Goal: Task Accomplishment & Management: Complete application form

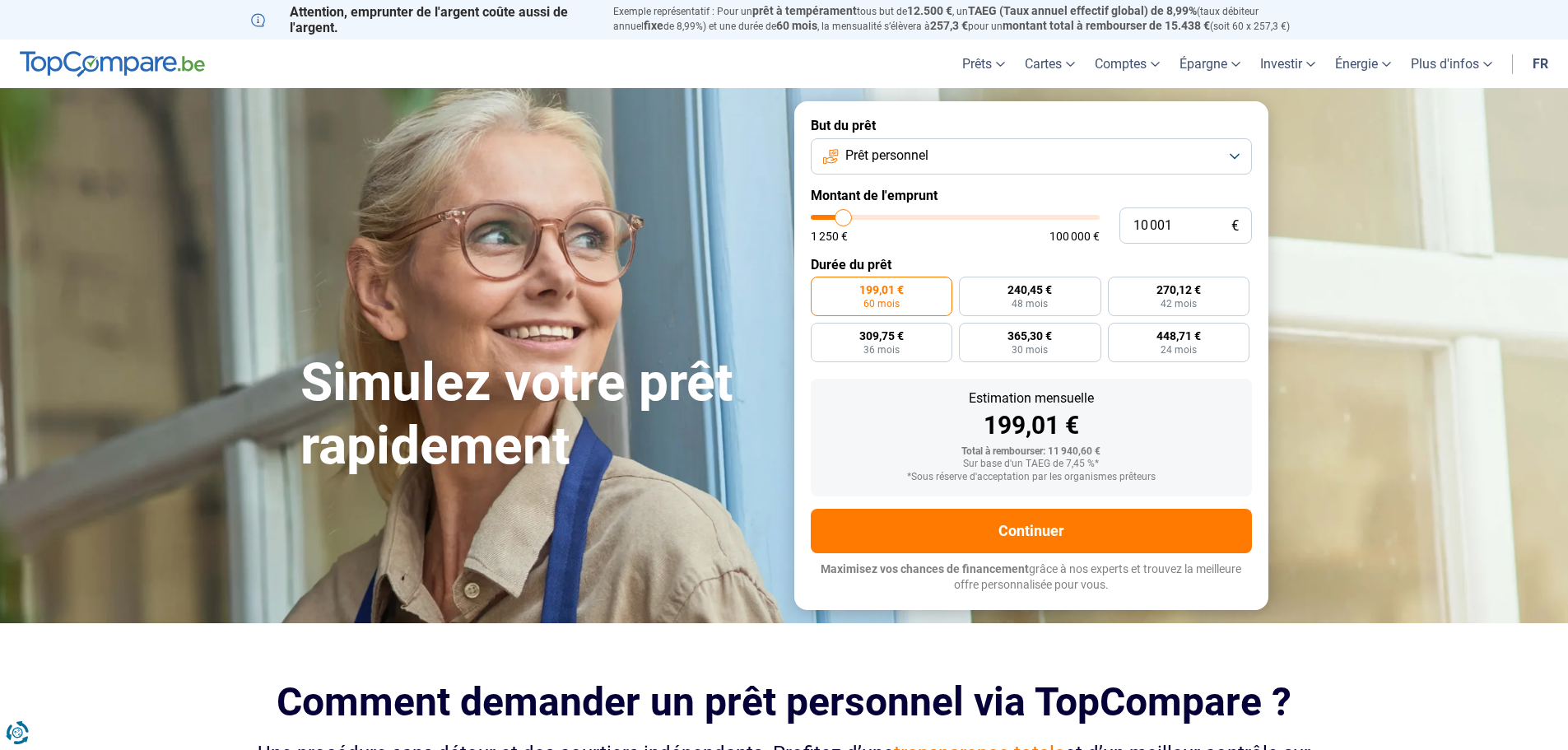
type input "11 000"
type input "11000"
type input "11 500"
type input "11500"
type input "12 500"
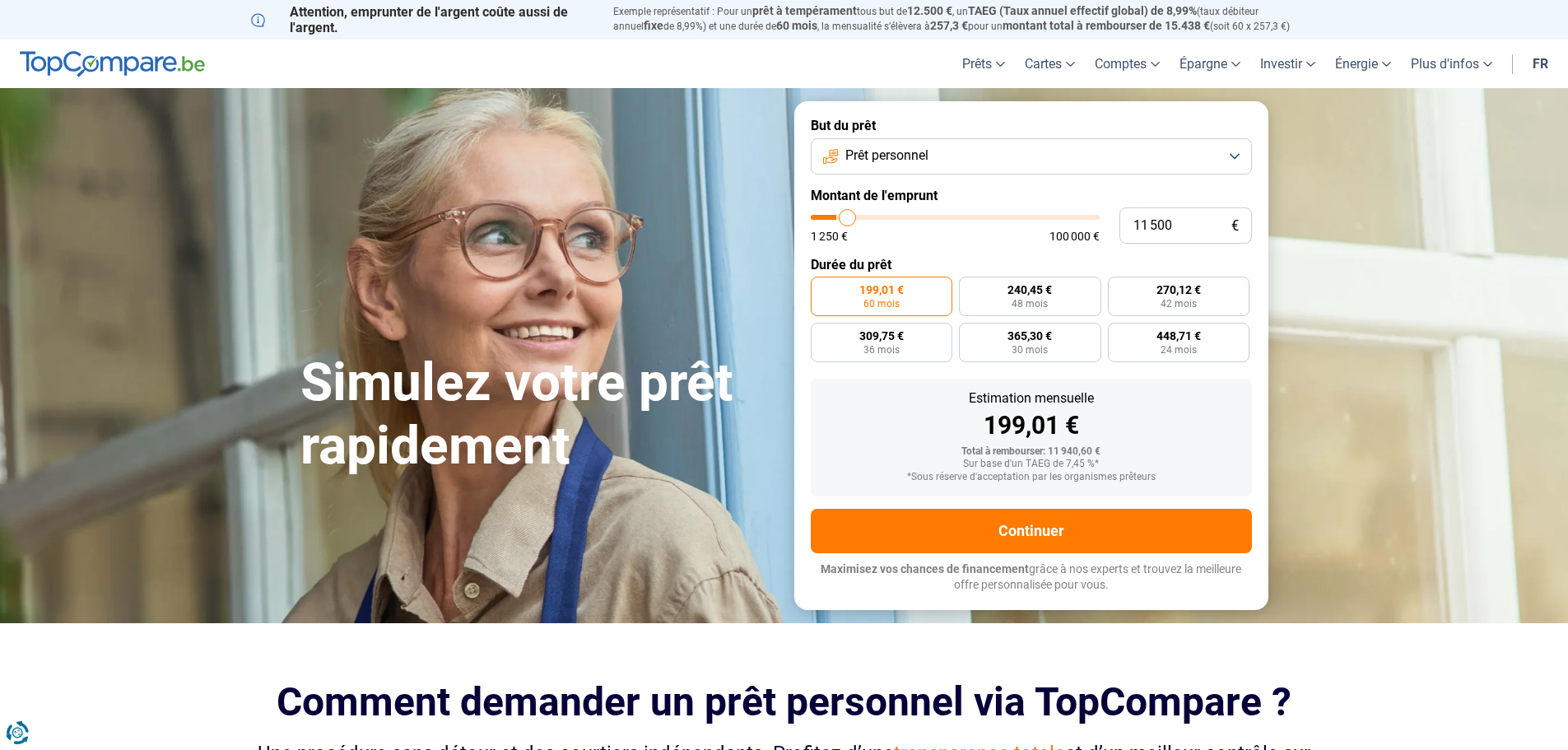
type input "12500"
type input "13 500"
type input "13500"
type input "14 250"
type input "14250"
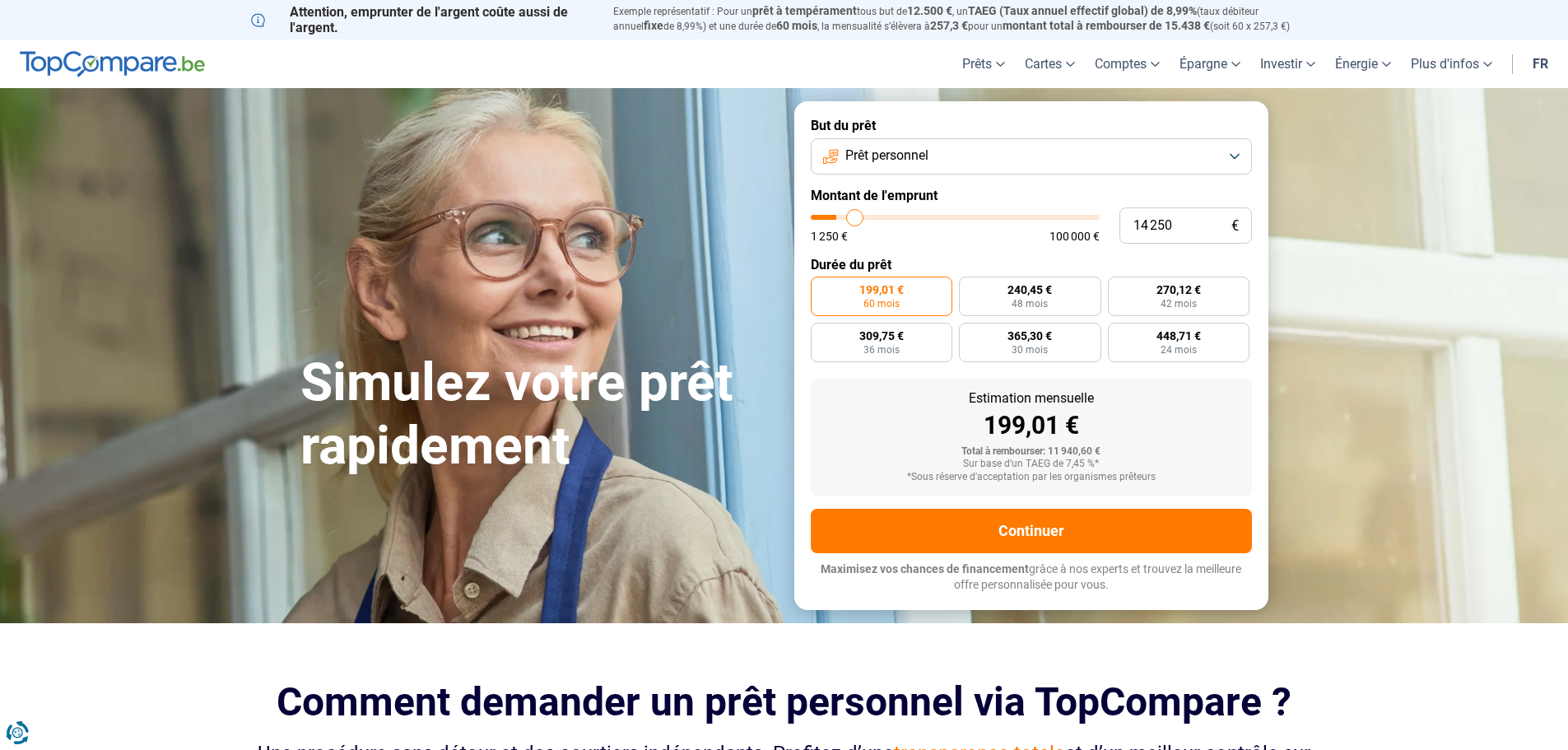
type input "14 750"
type input "14750"
type input "15 500"
type input "15500"
type input "16 000"
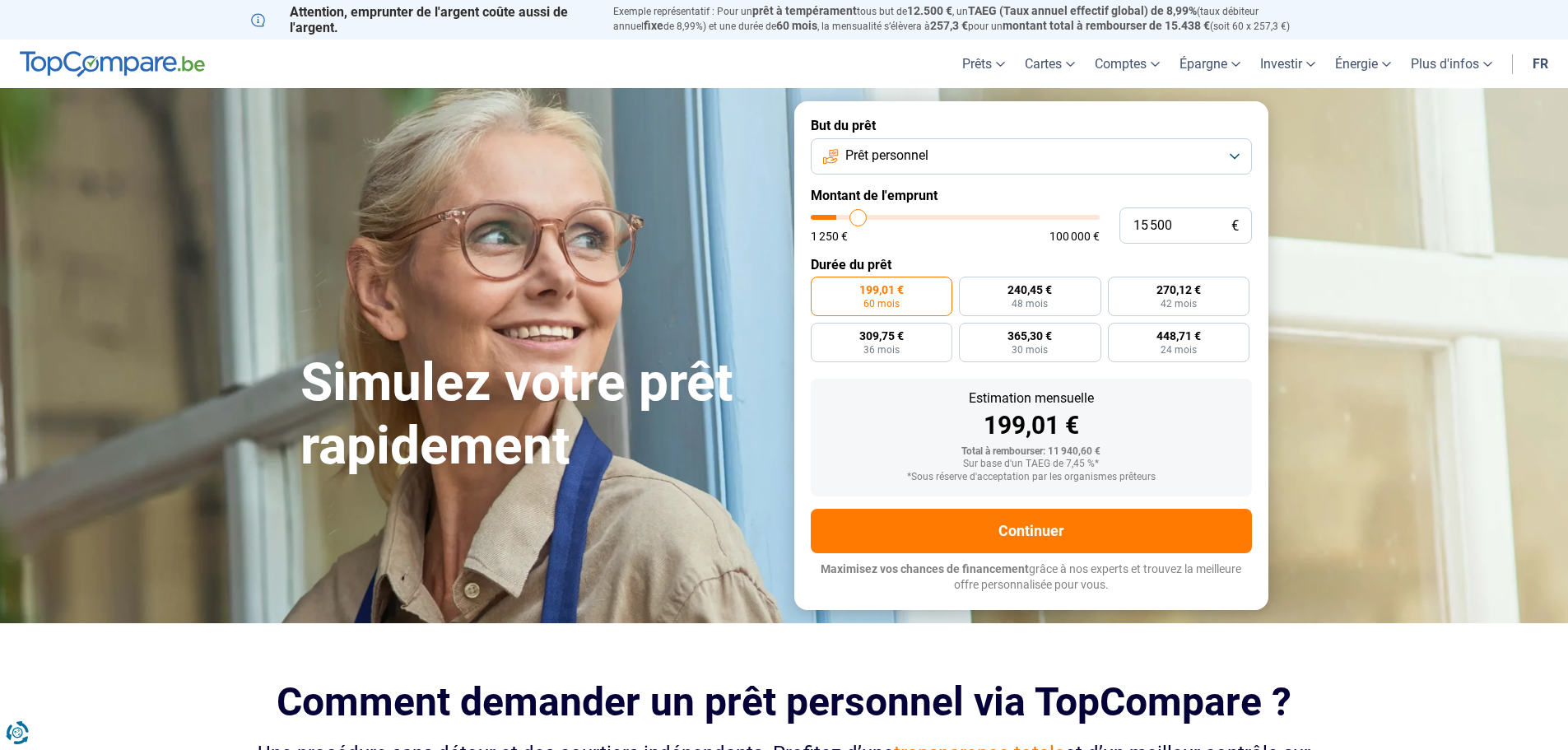
type input "16000"
type input "17 000"
type input "17000"
type input "17 500"
type input "17500"
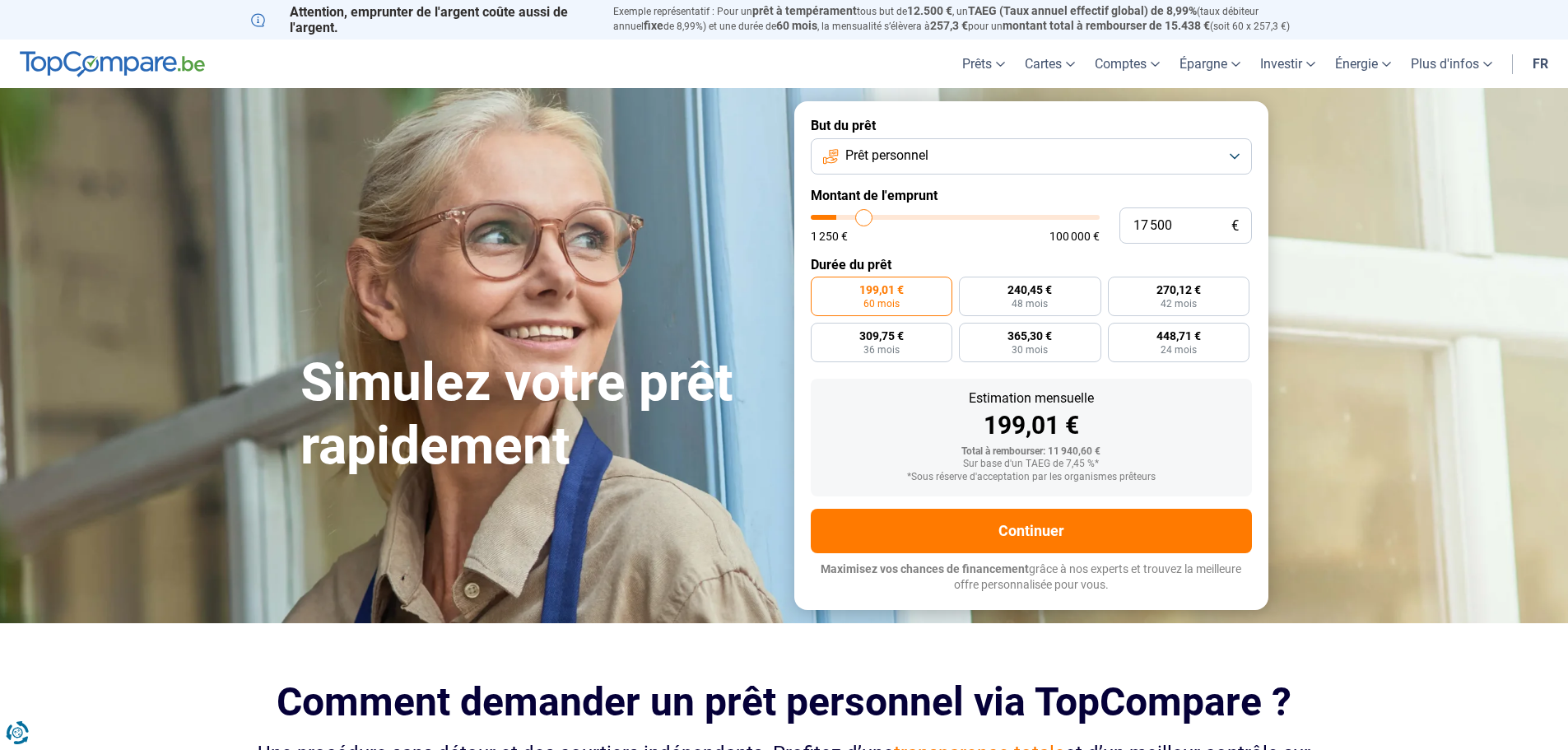
type input "18 500"
type input "18500"
type input "19 250"
type input "19250"
type input "20 000"
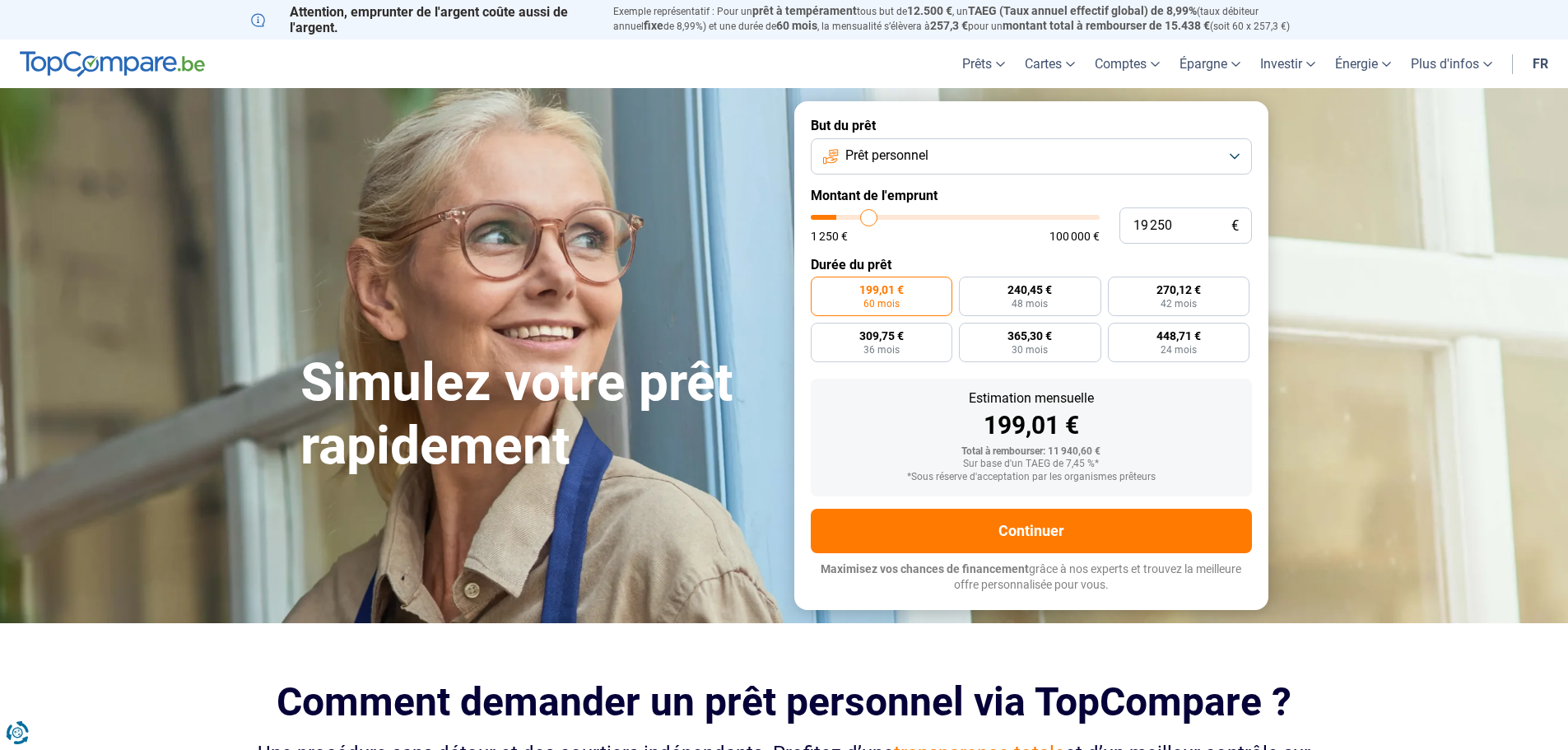
type input "20000"
type input "20 250"
type input "20250"
type input "20 750"
type input "20750"
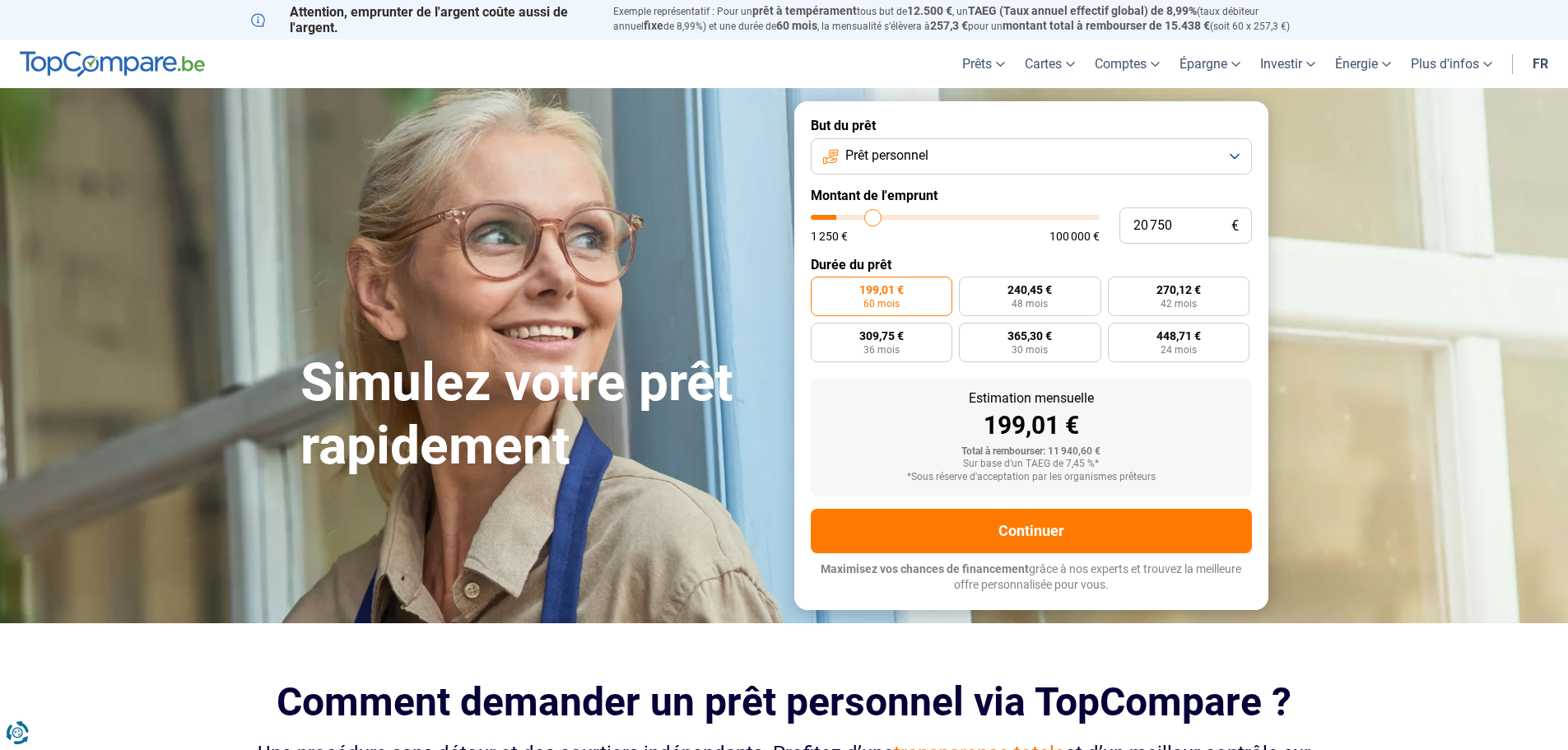
type input "21 250"
type input "21250"
type input "21 500"
type input "21500"
type input "21 750"
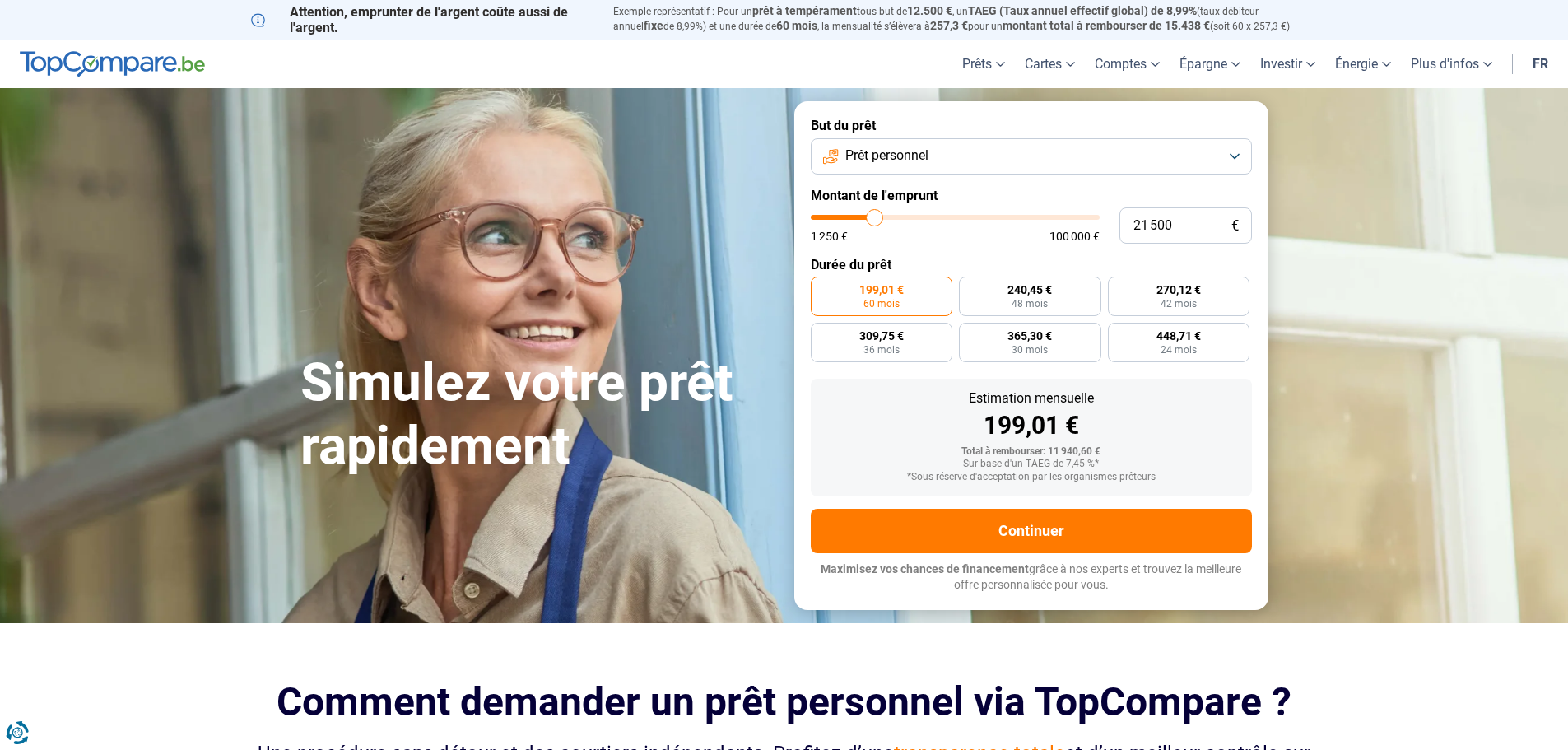
type input "21750"
type input "22 000"
type input "22000"
type input "22 750"
type input "22750"
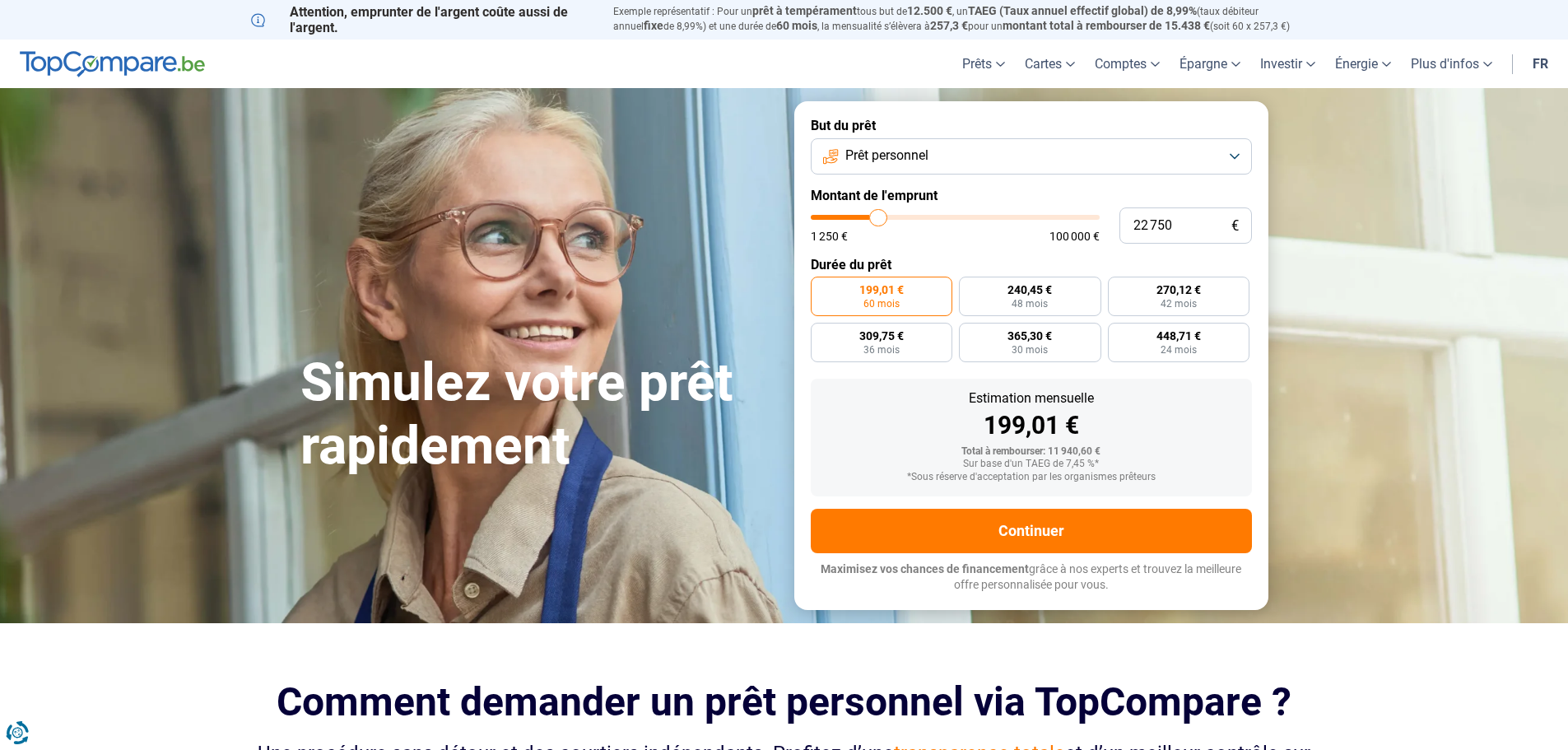
type input "23 250"
type input "23250"
type input "24 250"
type input "24250"
type input "24 500"
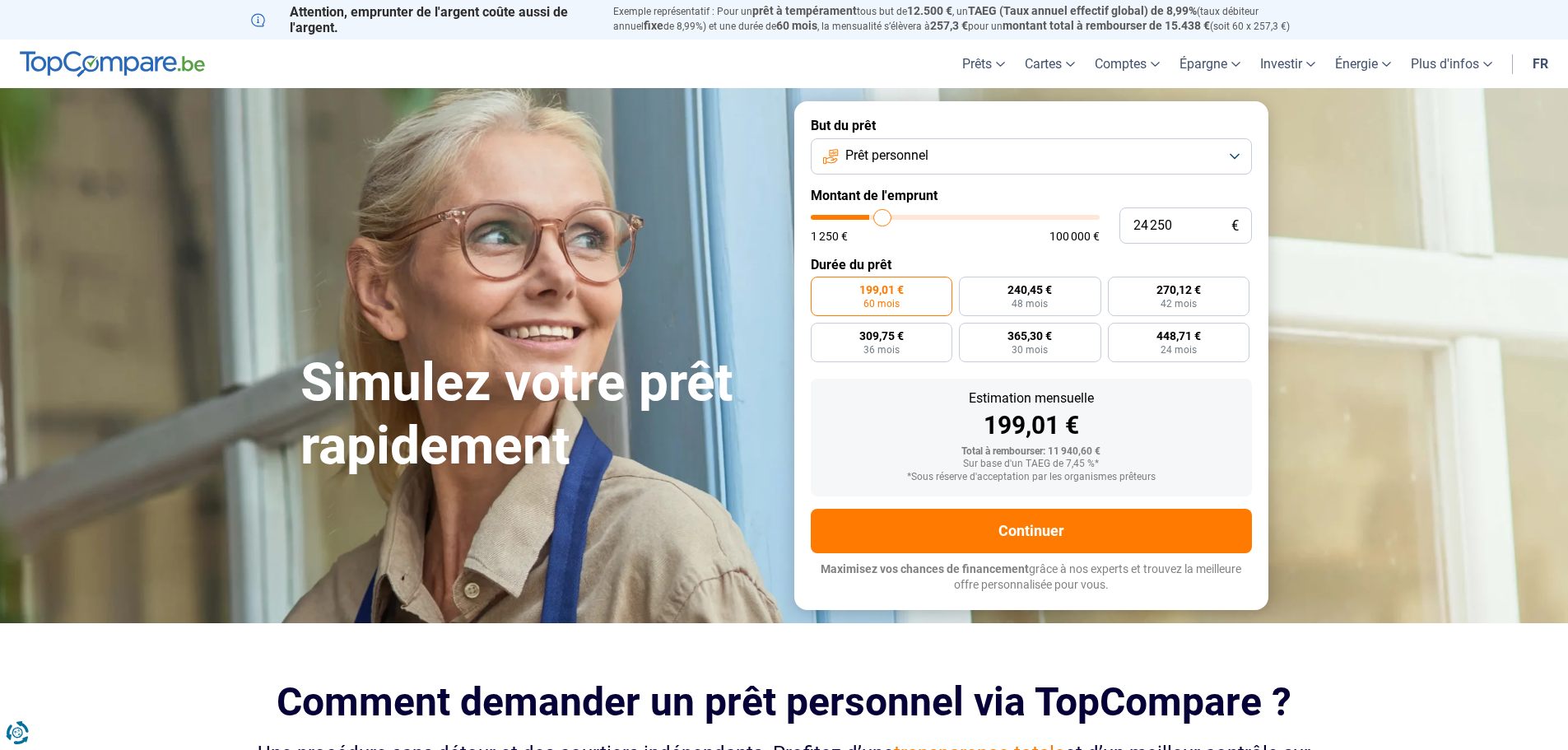
type input "24500"
type input "25 000"
type input "25000"
type input "25 250"
type input "25250"
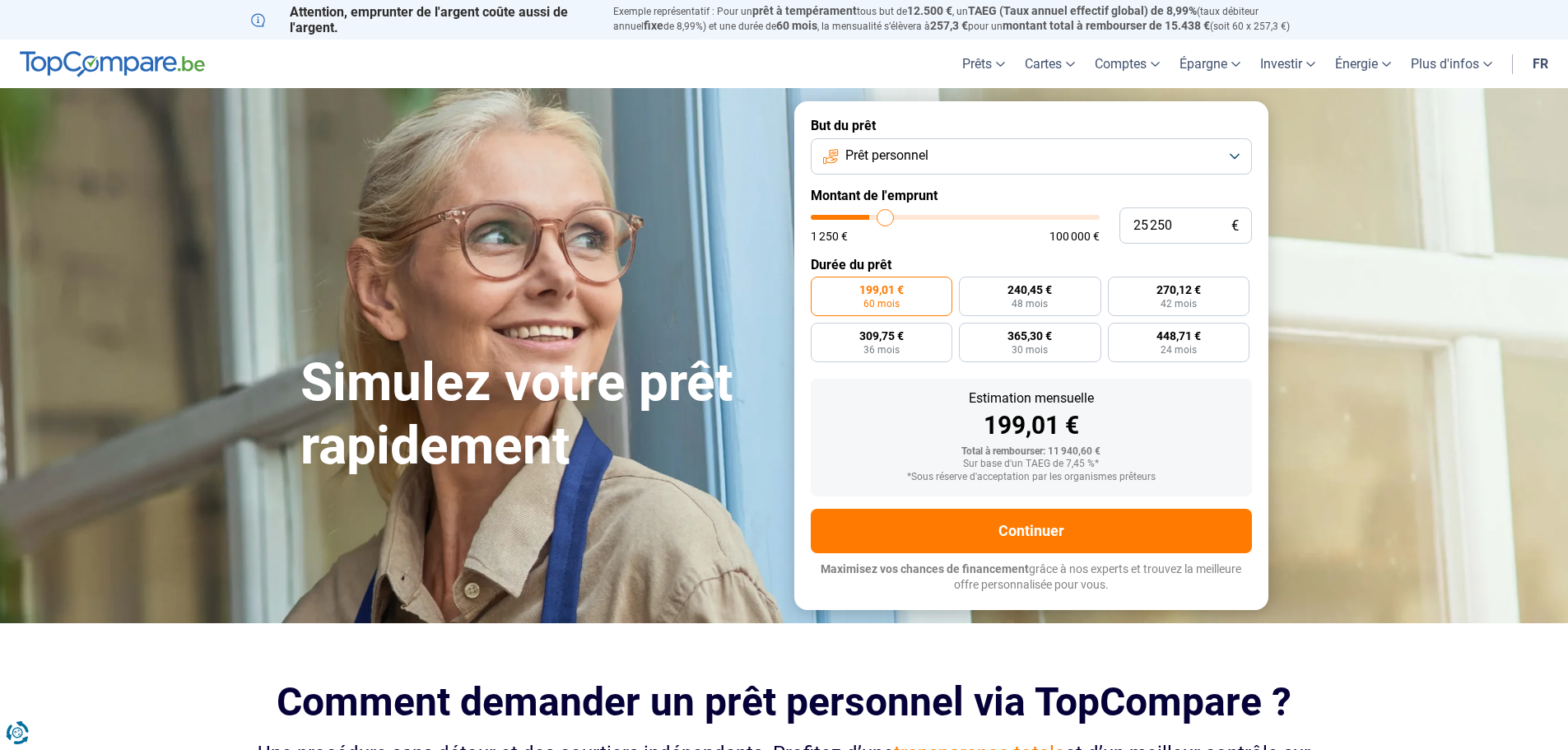
type input "25 750"
type input "25750"
type input "26 250"
type input "26250"
type input "26 750"
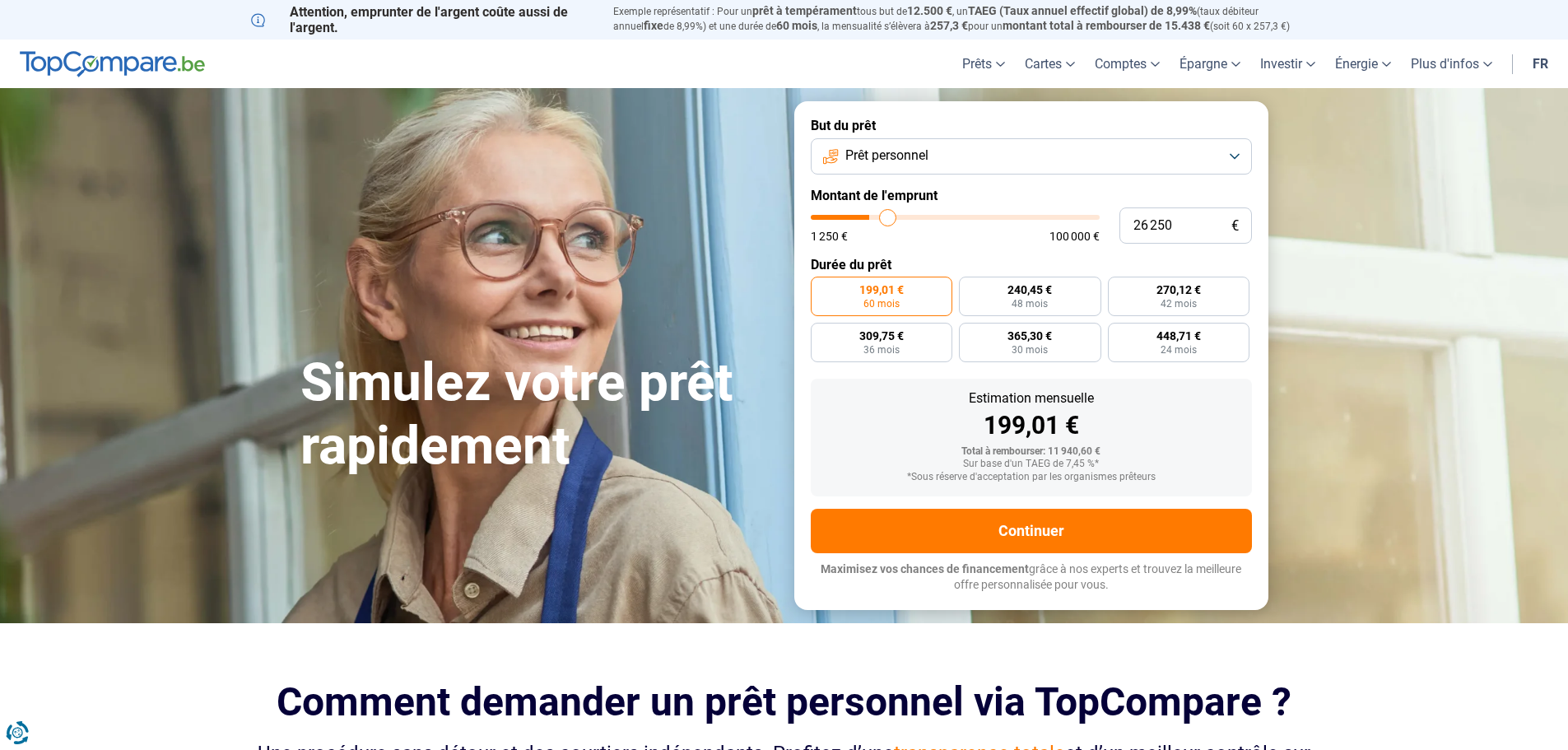
type input "26750"
type input "28 000"
type input "28000"
type input "29 500"
type input "29500"
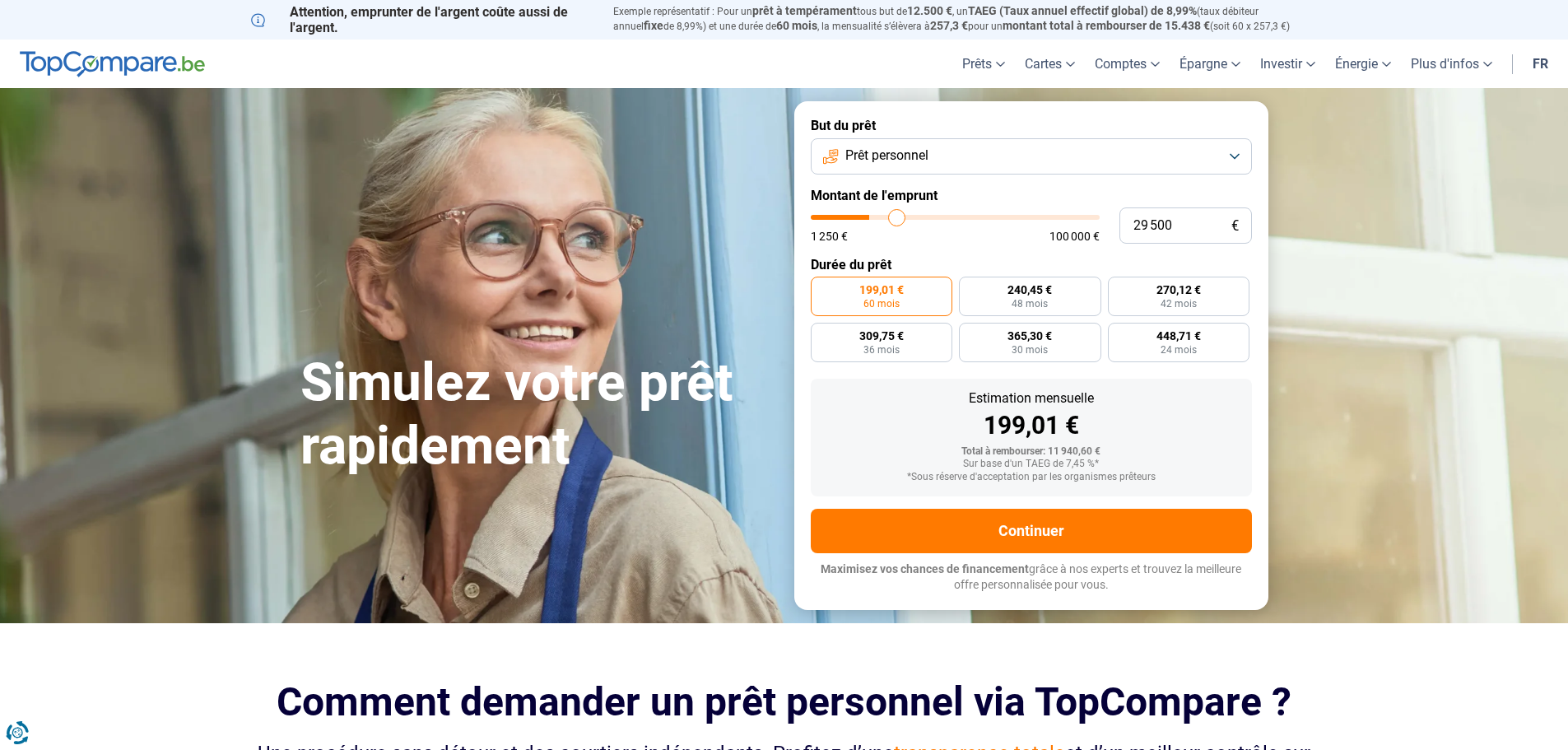
type input "31 250"
type input "31250"
type input "32 750"
type input "32750"
type input "35 000"
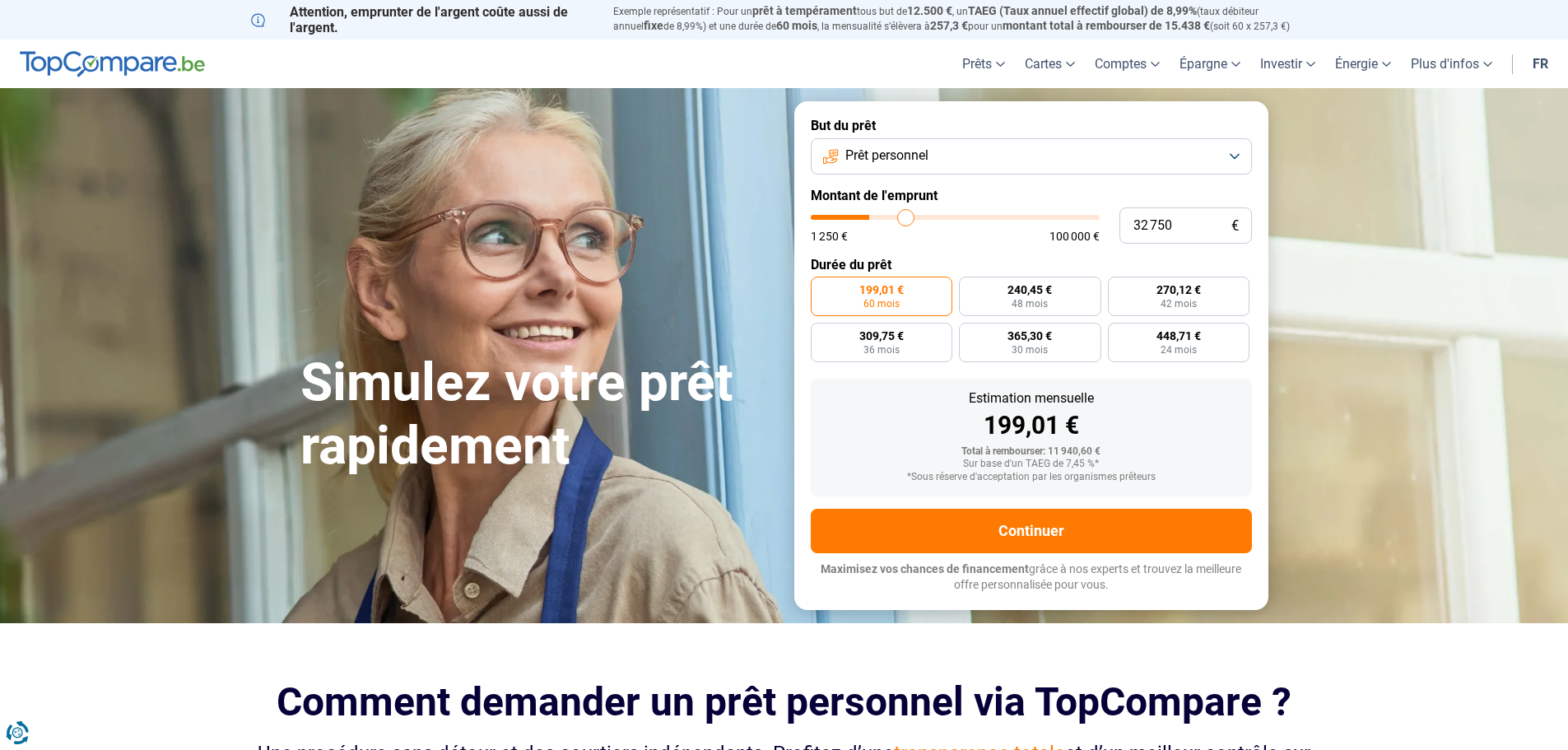
type input "35000"
type input "36 500"
type input "36500"
type input "38 250"
type input "38250"
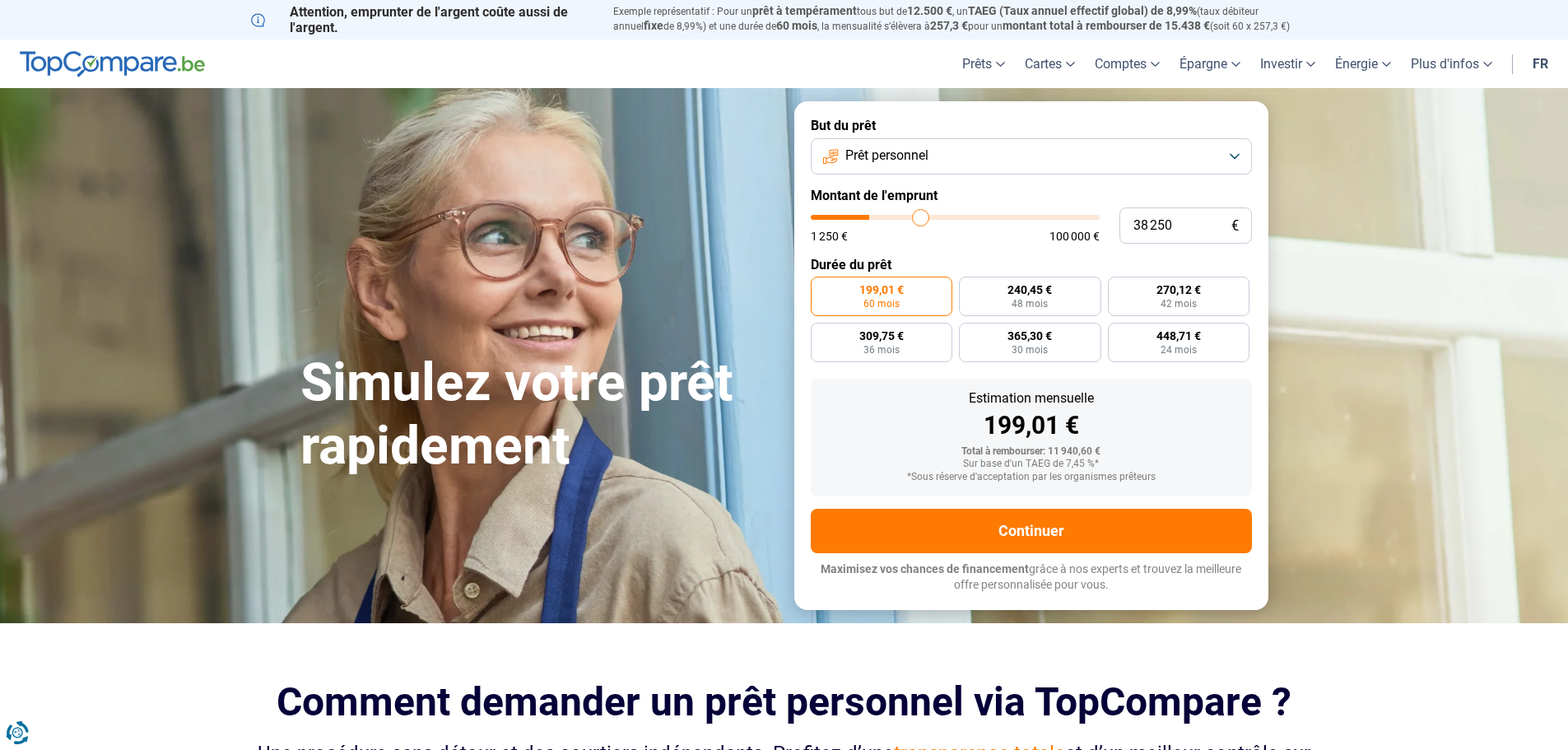
type input "39 500"
type input "39500"
type input "40 250"
type input "40250"
type input "41 250"
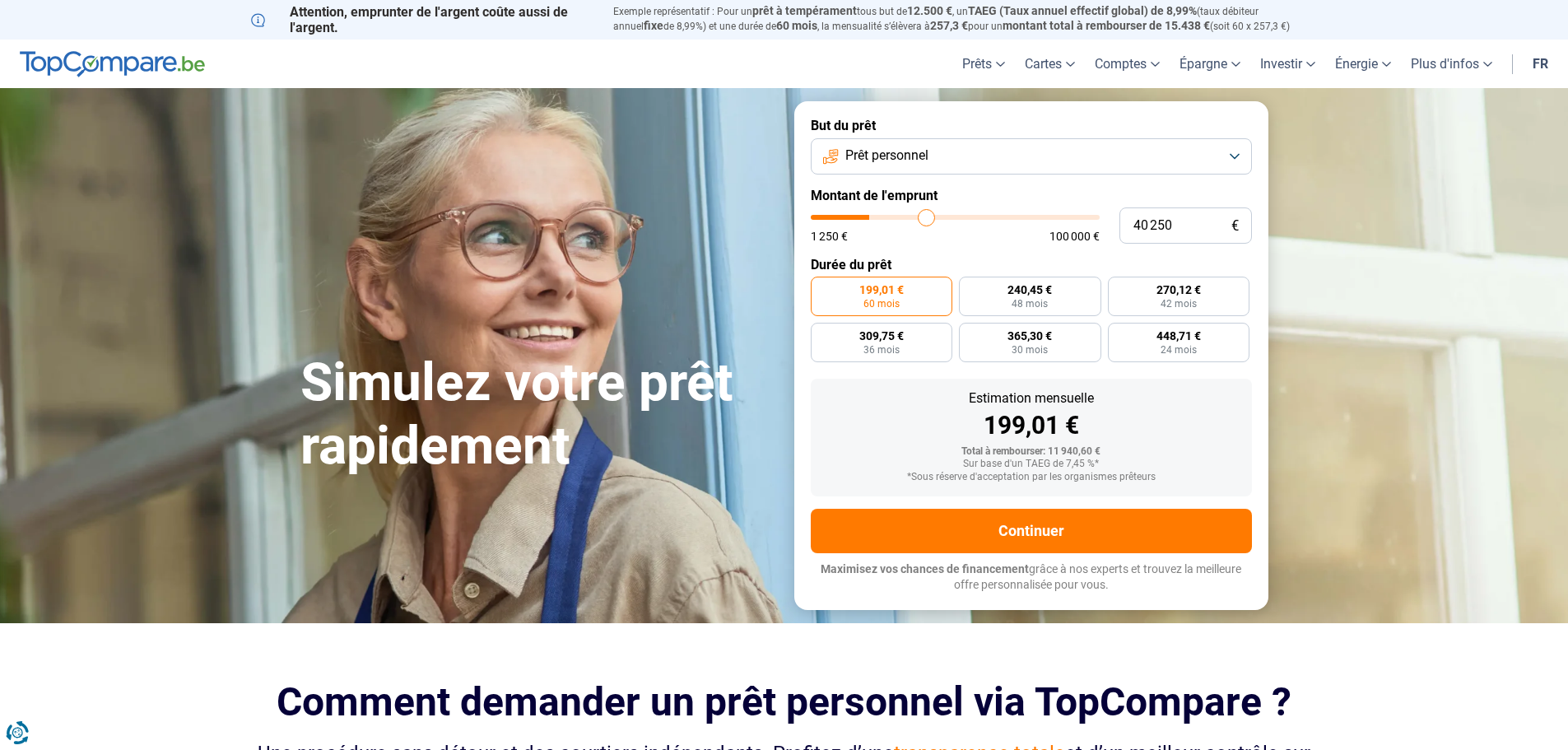
type input "41250"
type input "42 000"
type input "42000"
type input "43 000"
type input "43000"
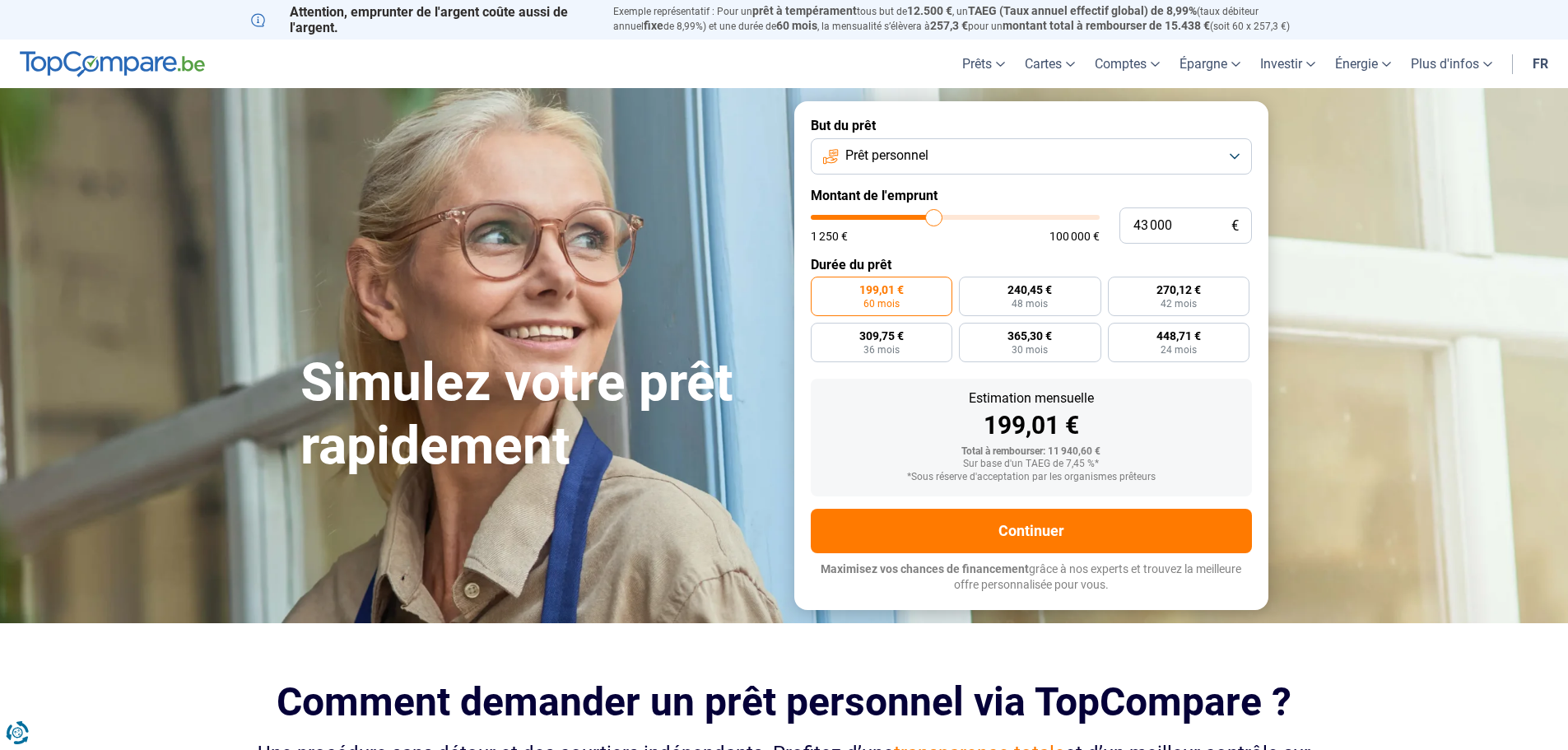
type input "44 250"
type input "44250"
type input "46 750"
type input "46750"
type input "49 500"
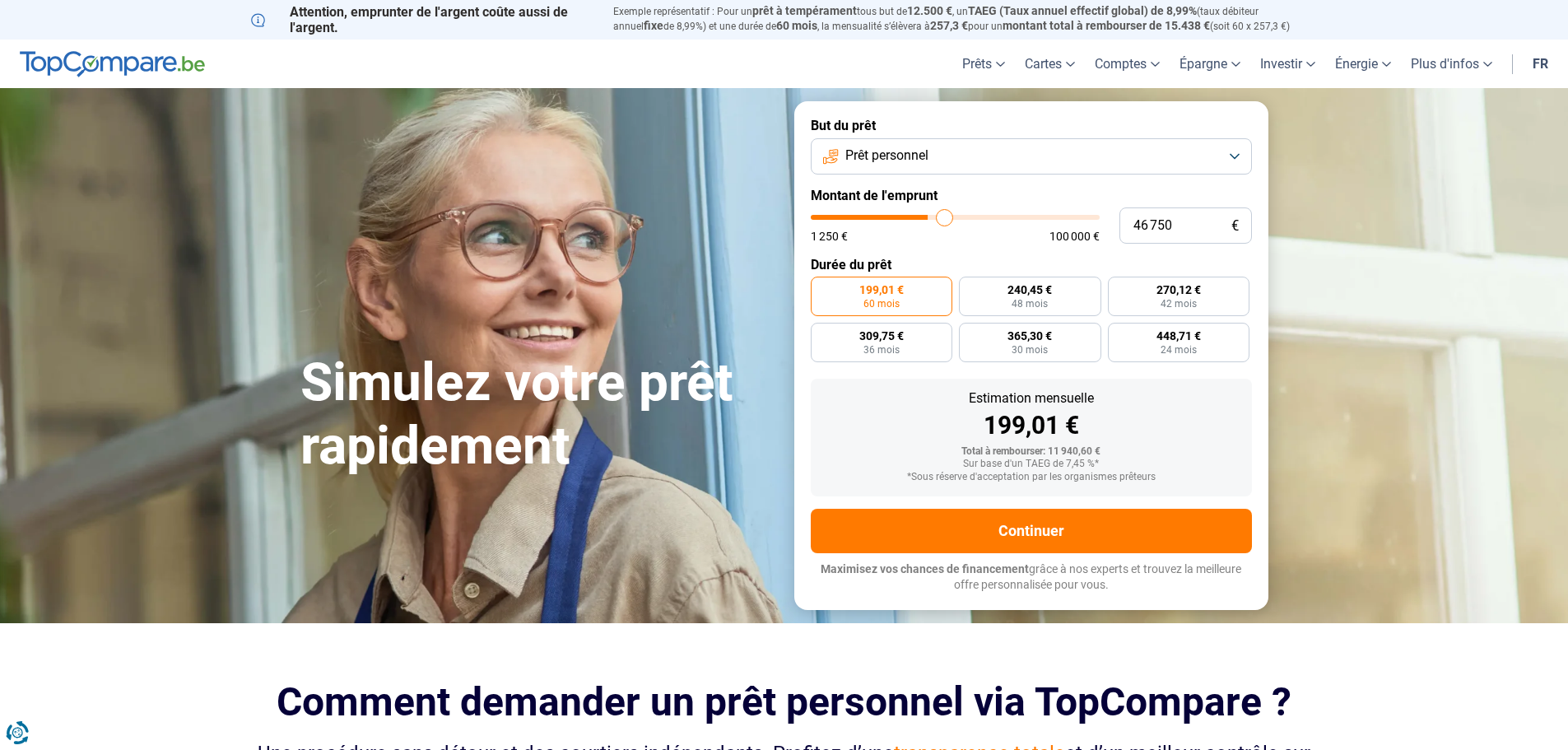
type input "49500"
type input "52 500"
type input "52500"
type input "54 500"
type input "54500"
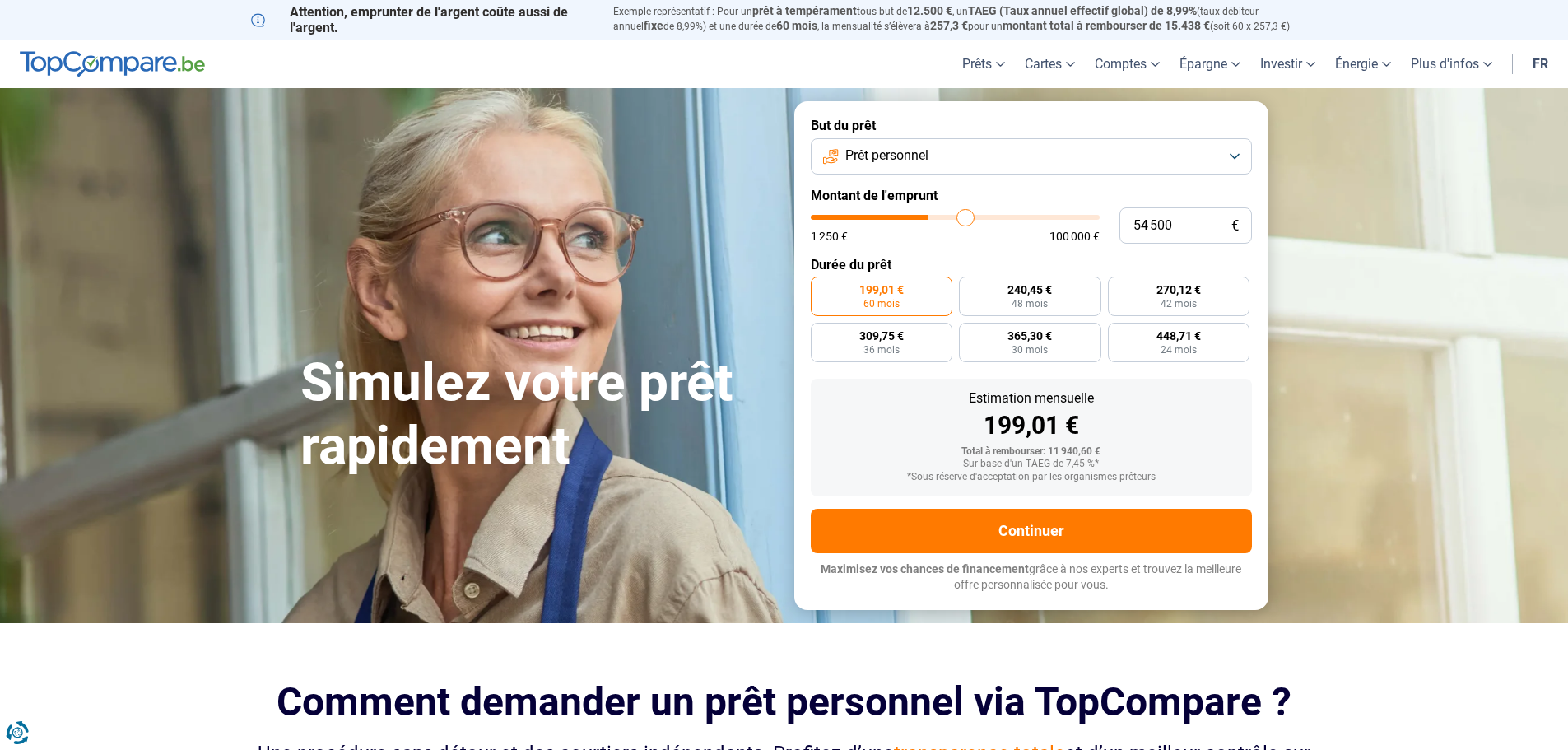
type input "57 000"
type input "57000"
type input "59 000"
type input "59000"
type input "60 000"
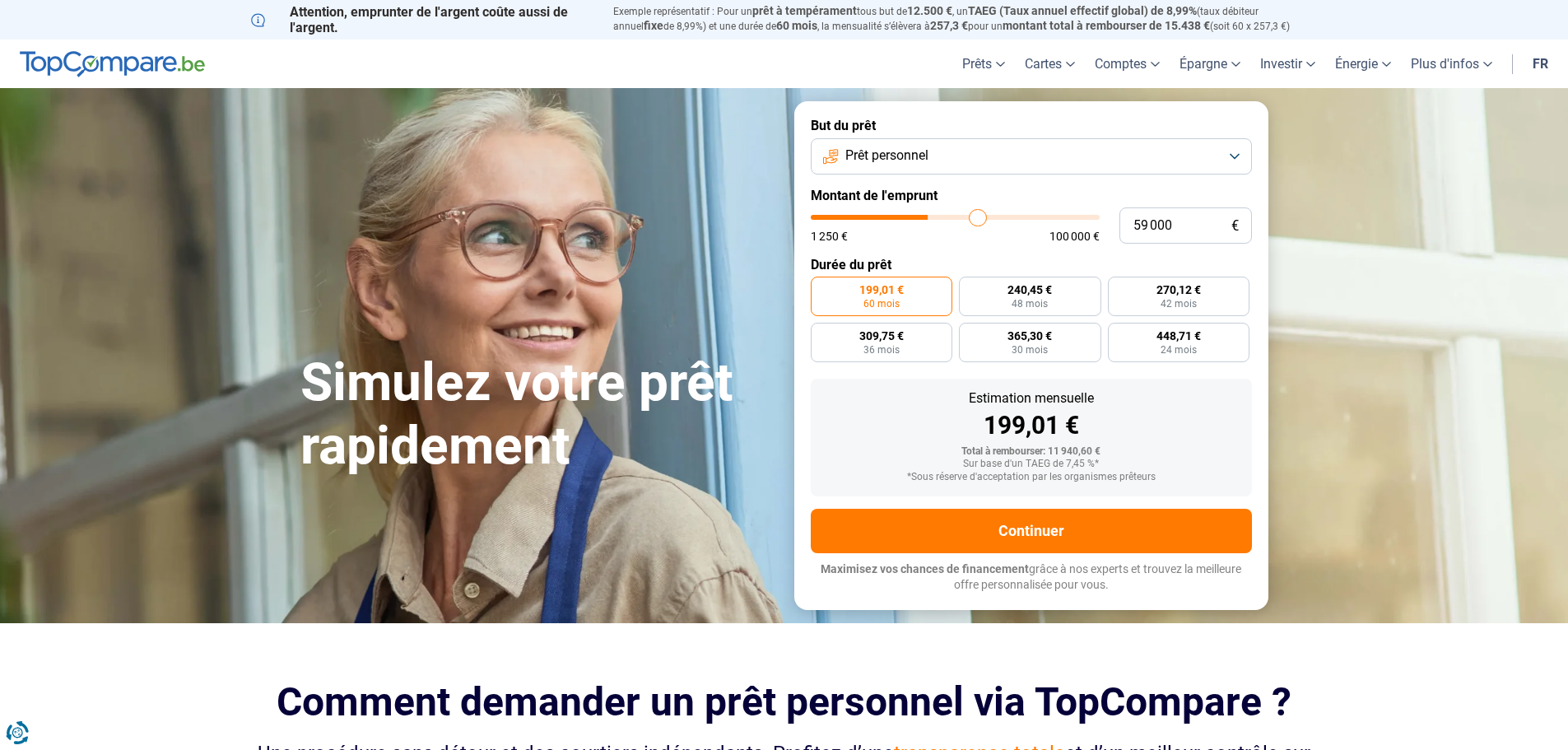
type input "60000"
type input "60 250"
type input "60250"
type input "60 500"
type input "60500"
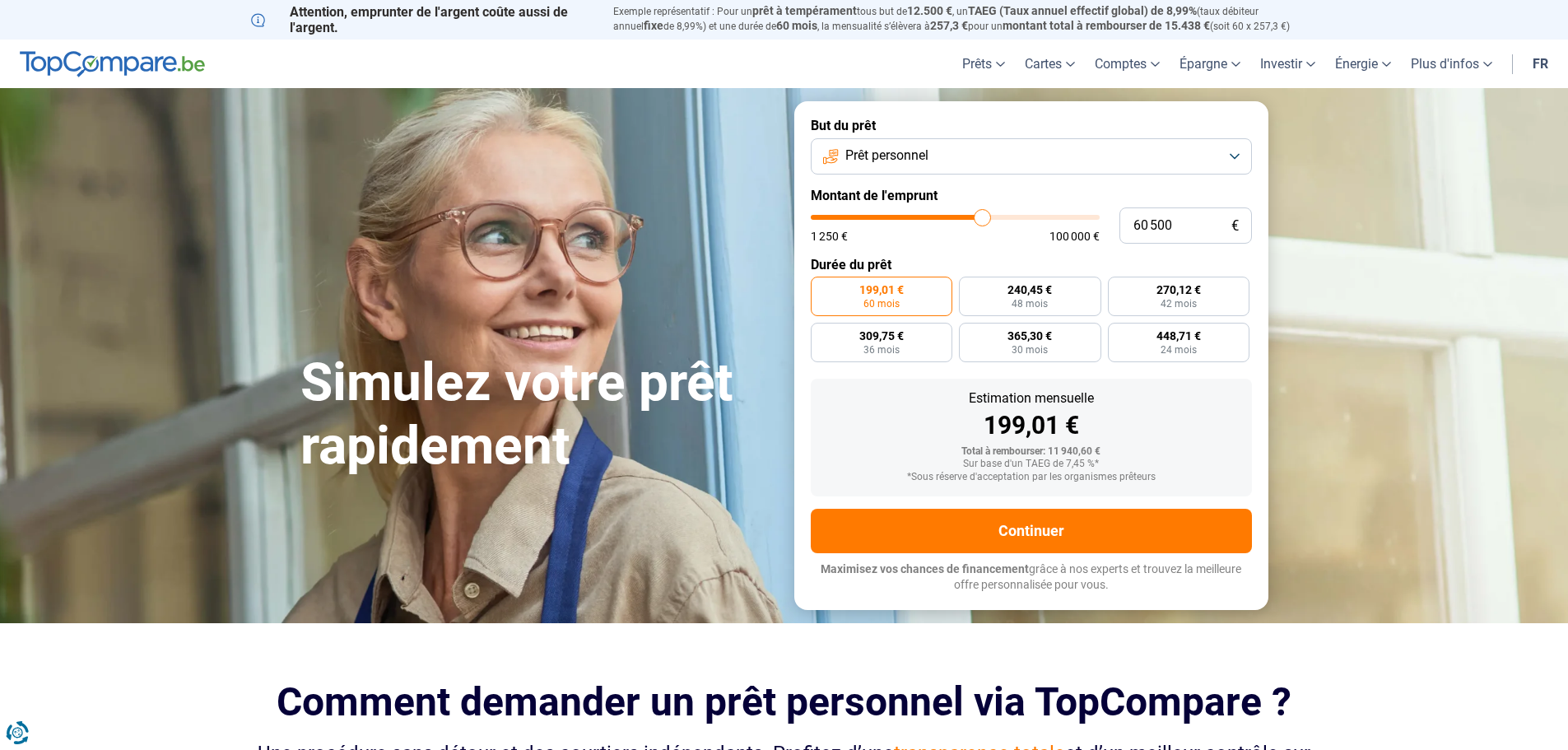
type input "60 250"
type input "60250"
type input "60 000"
type input "60000"
type input "59 500"
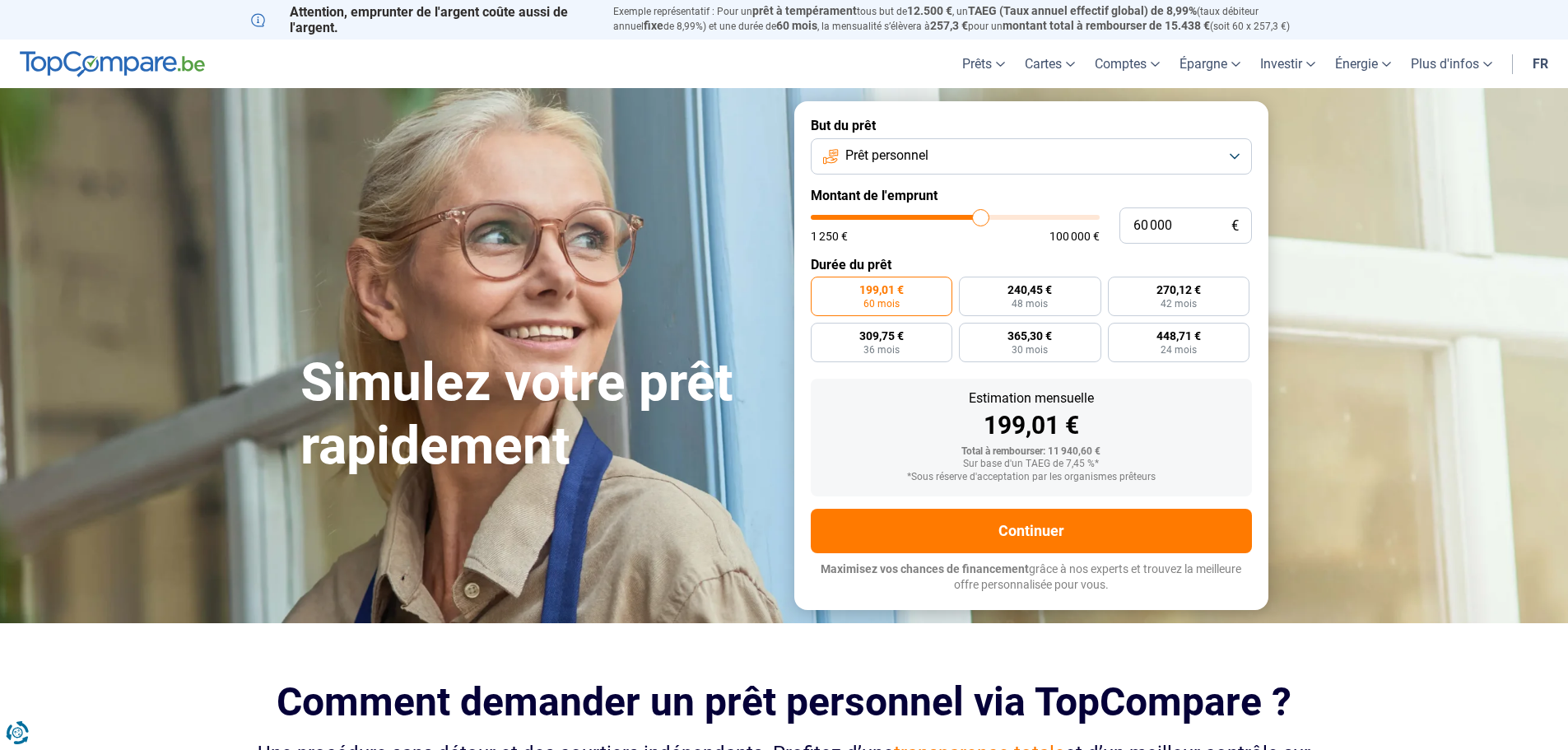
type input "59500"
type input "59 250"
type input "59250"
type input "59 000"
type input "59000"
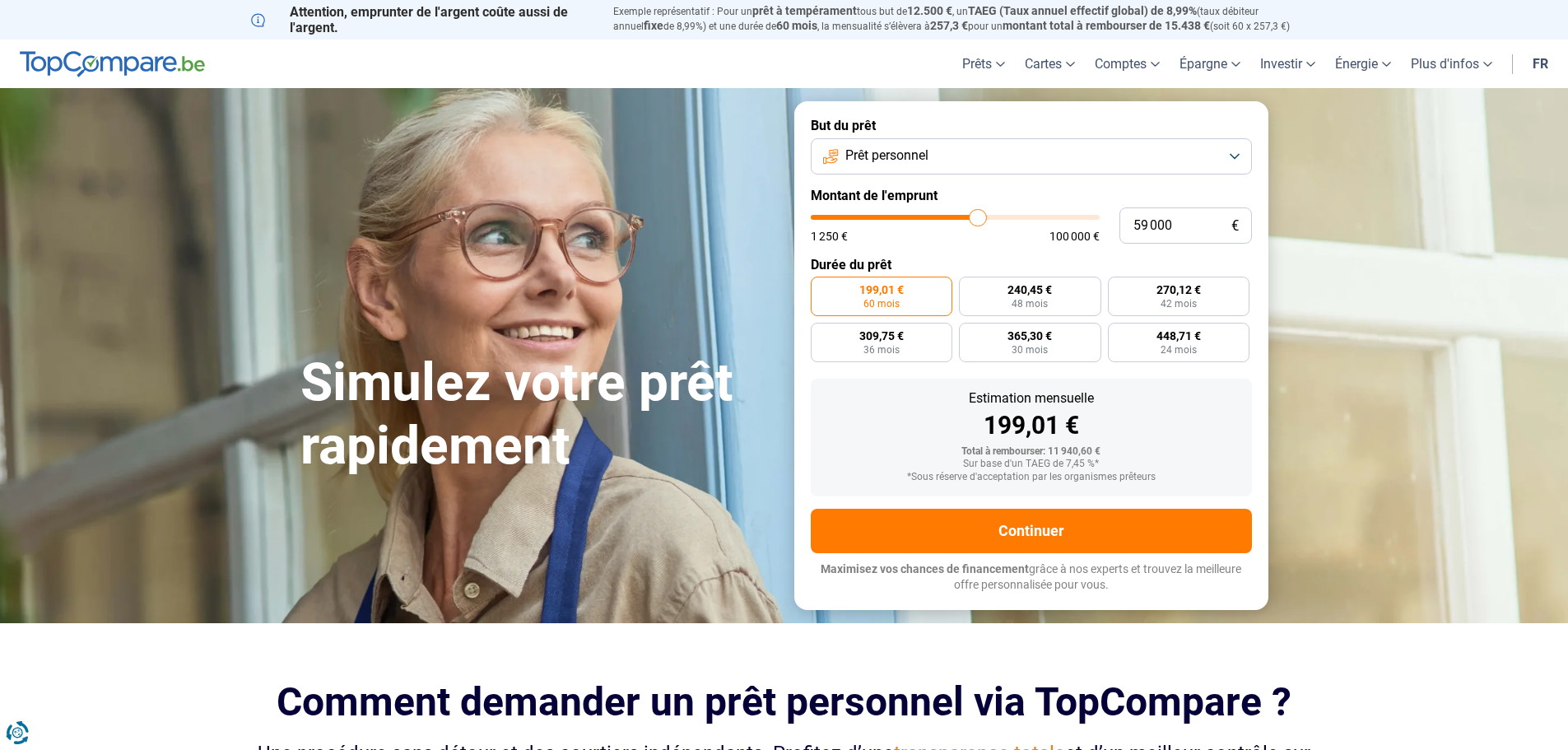
type input "58 750"
type input "58750"
type input "58 500"
type input "58500"
type input "58 000"
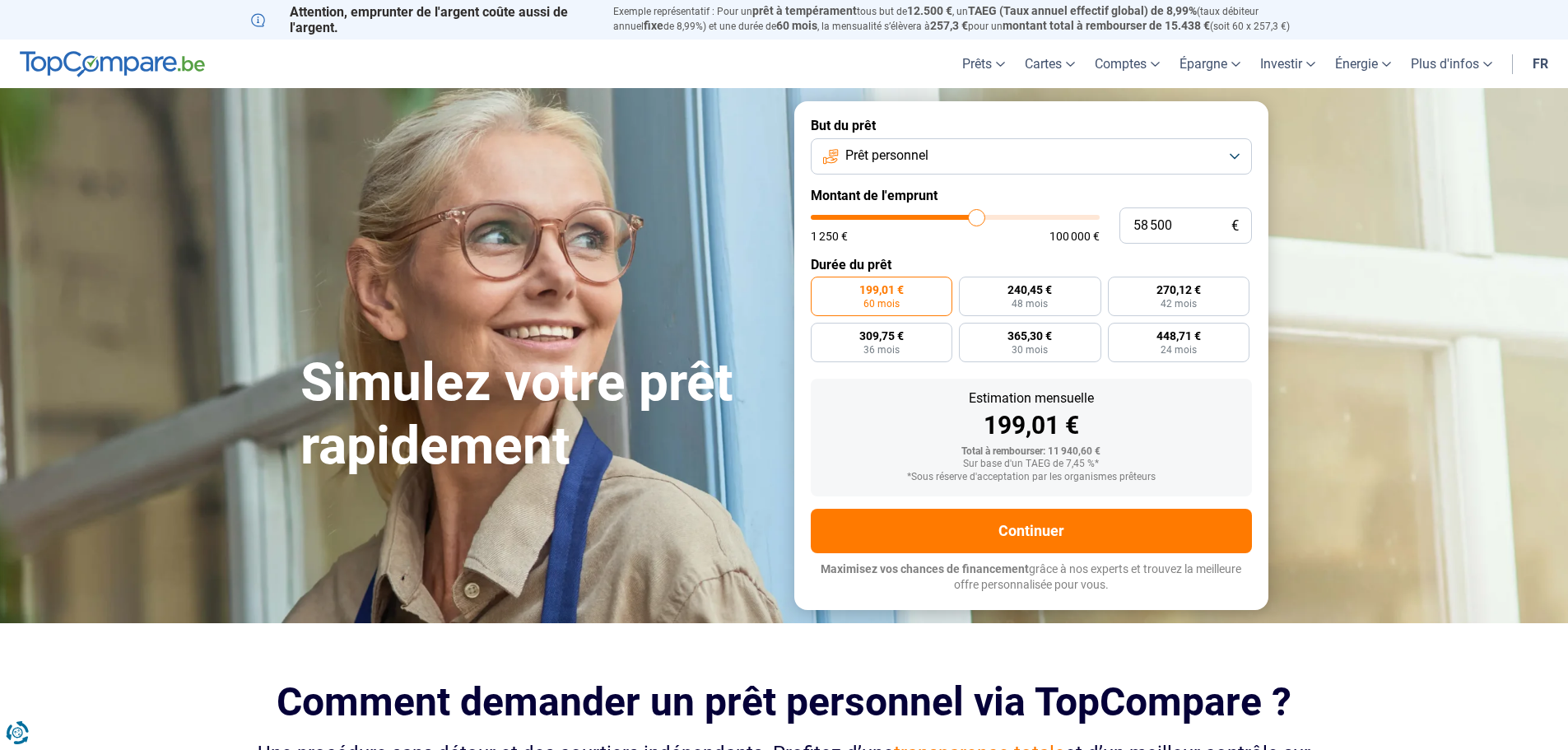
type input "58000"
type input "57 750"
type input "57750"
type input "57 500"
type input "57500"
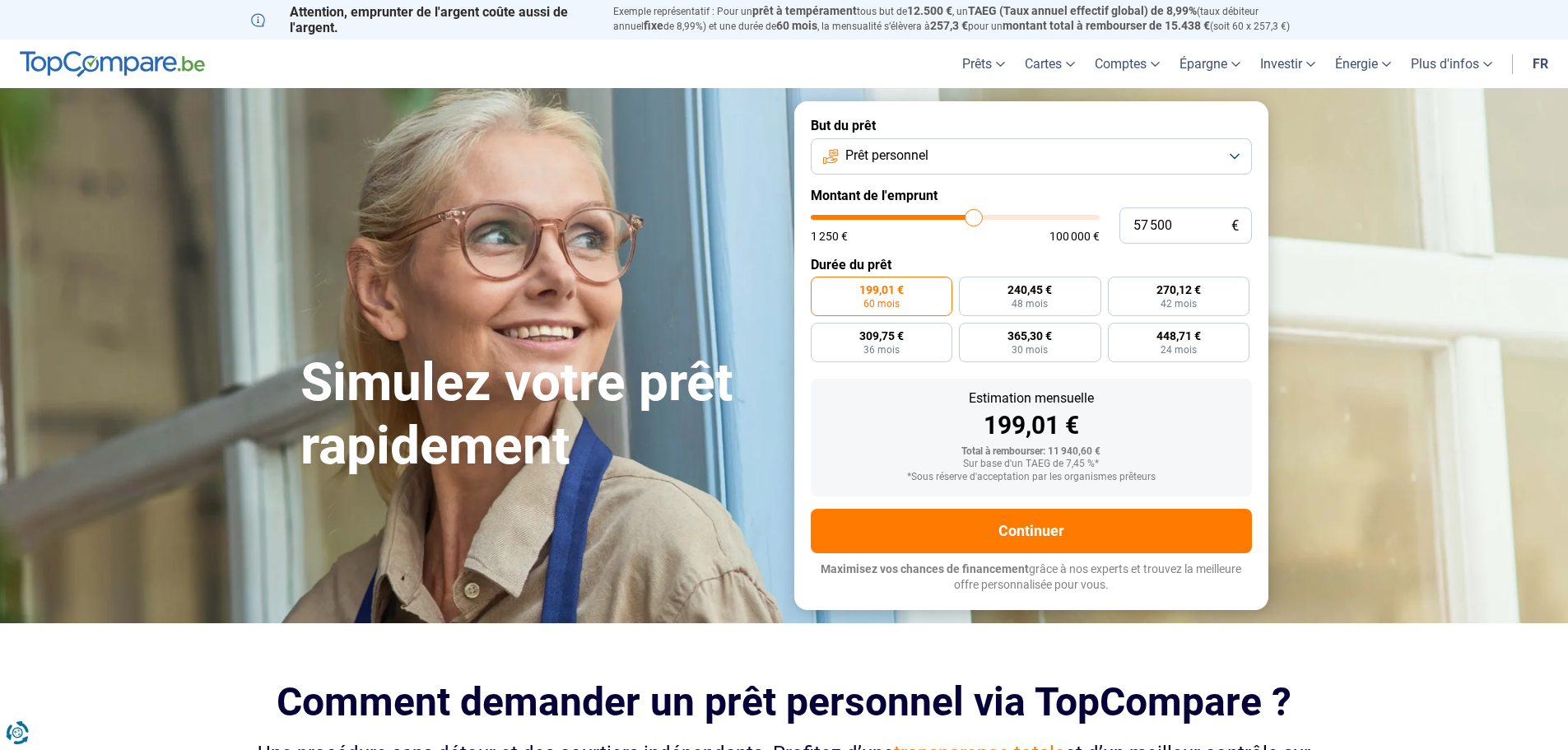
type input "57 250"
type input "57250"
type input "57 000"
type input "57000"
type input "56 500"
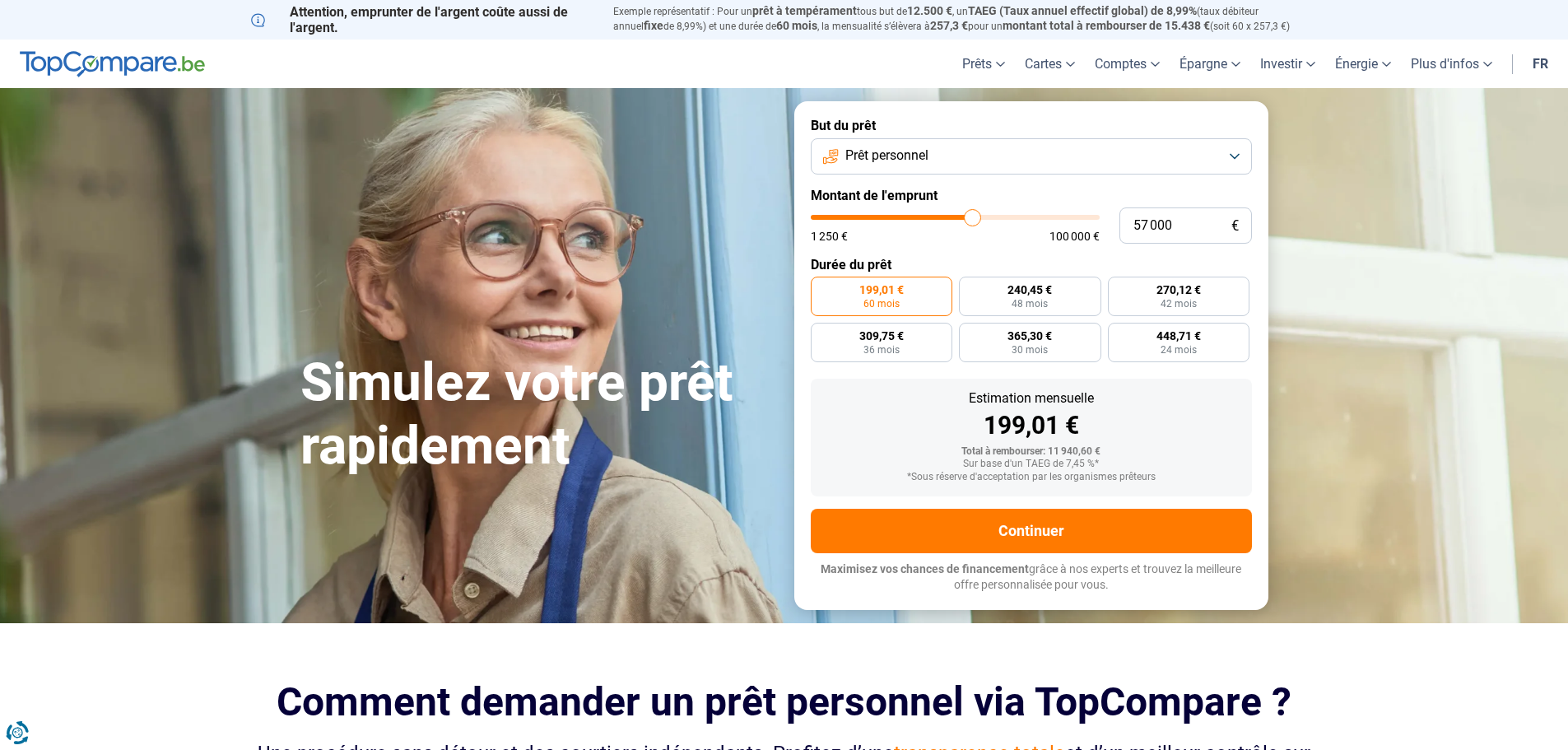
type input "56500"
type input "56 250"
type input "56250"
type input "56 000"
type input "56000"
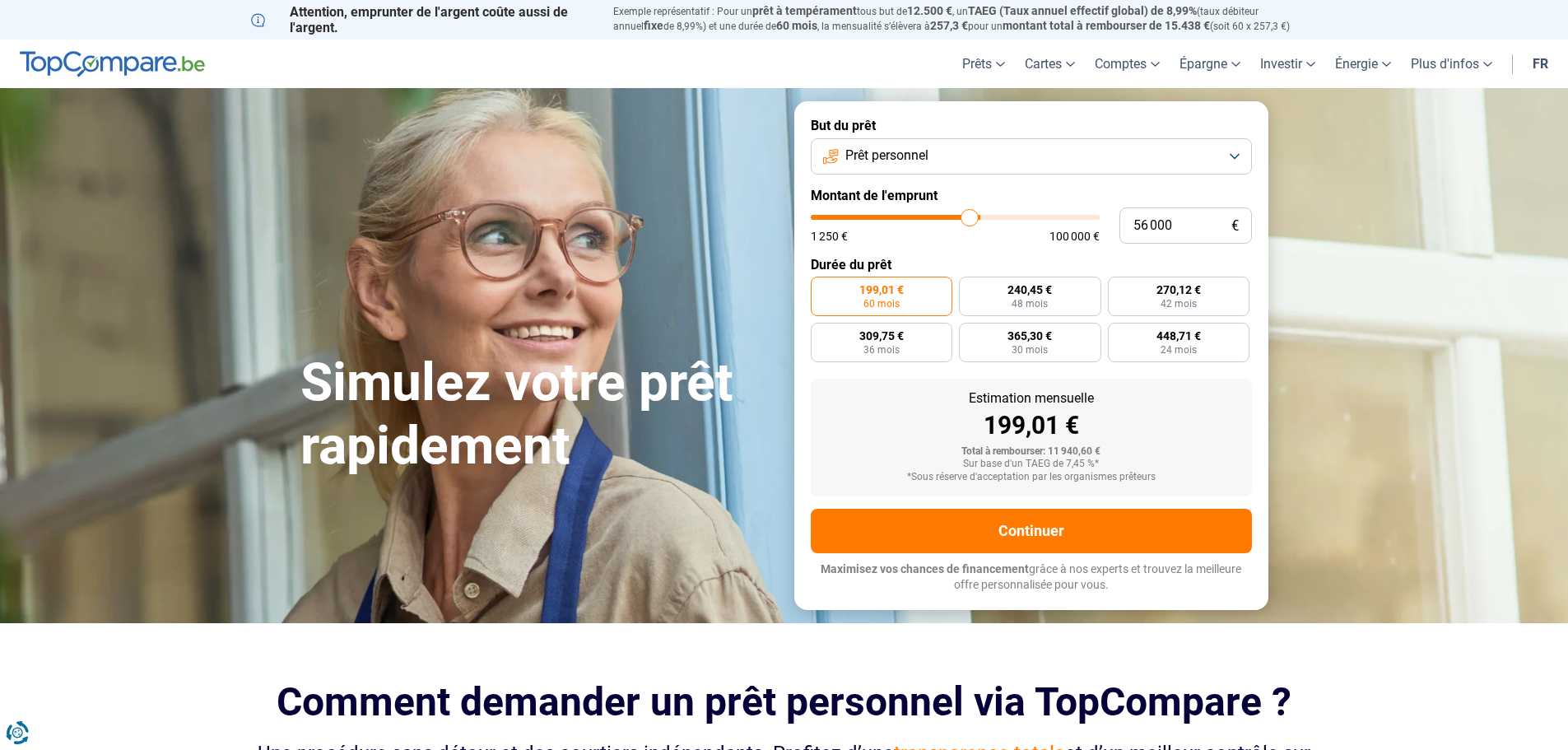
type input "55 750"
type input "55750"
type input "56 000"
type input "56000"
type input "56 250"
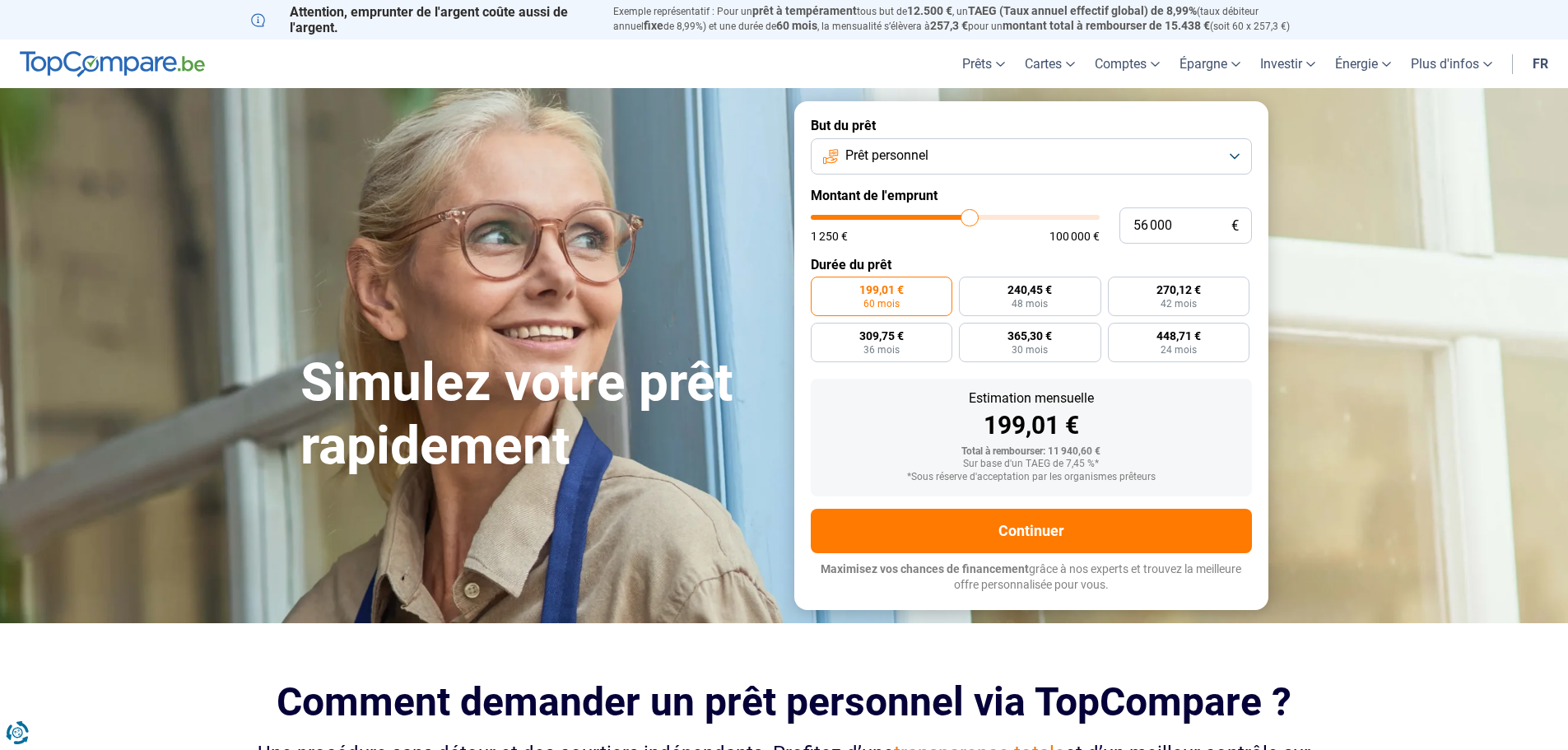
type input "56250"
type input "56 500"
type input "56500"
type input "57 000"
type input "57000"
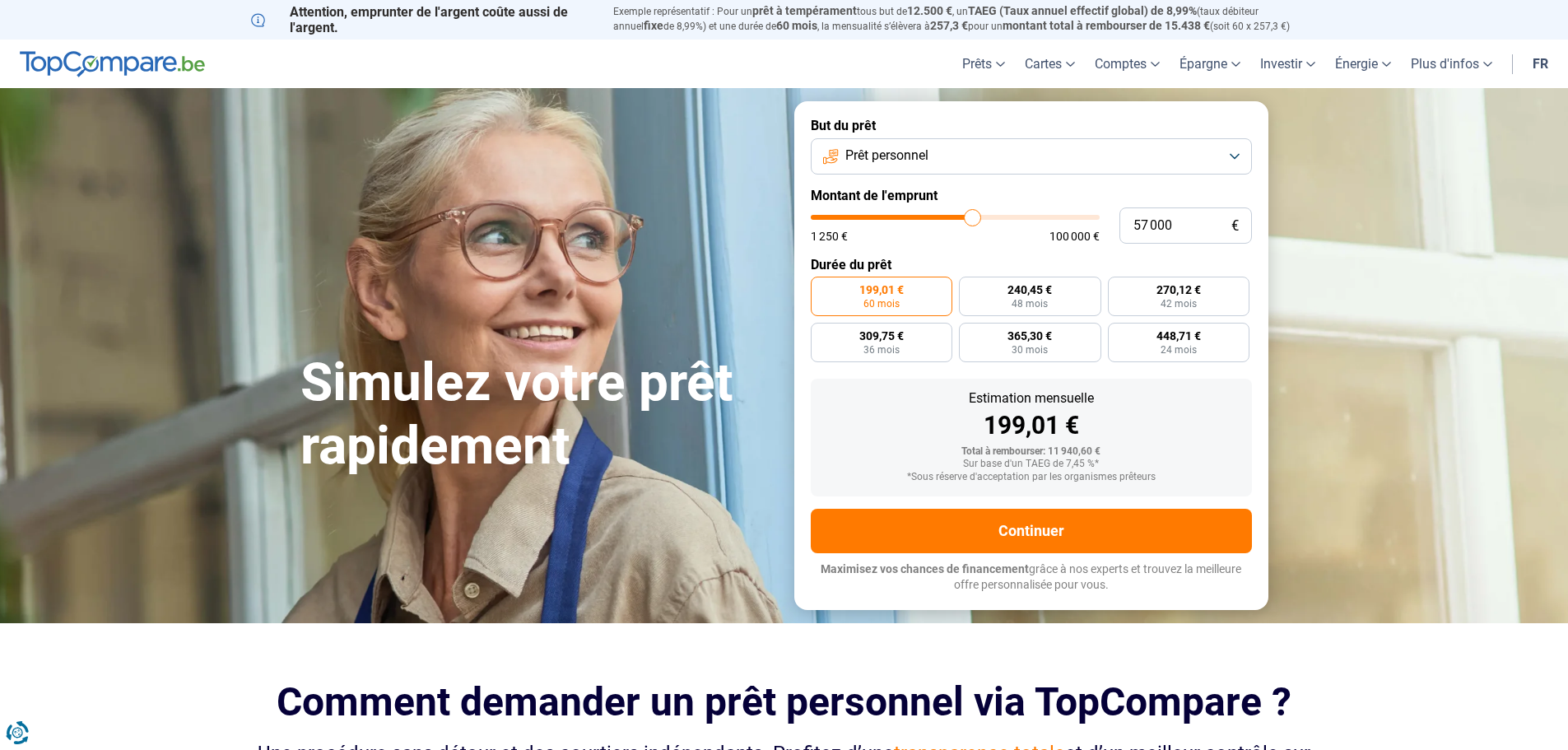
type input "57 250"
type input "57250"
type input "57 500"
type input "57500"
type input "57 750"
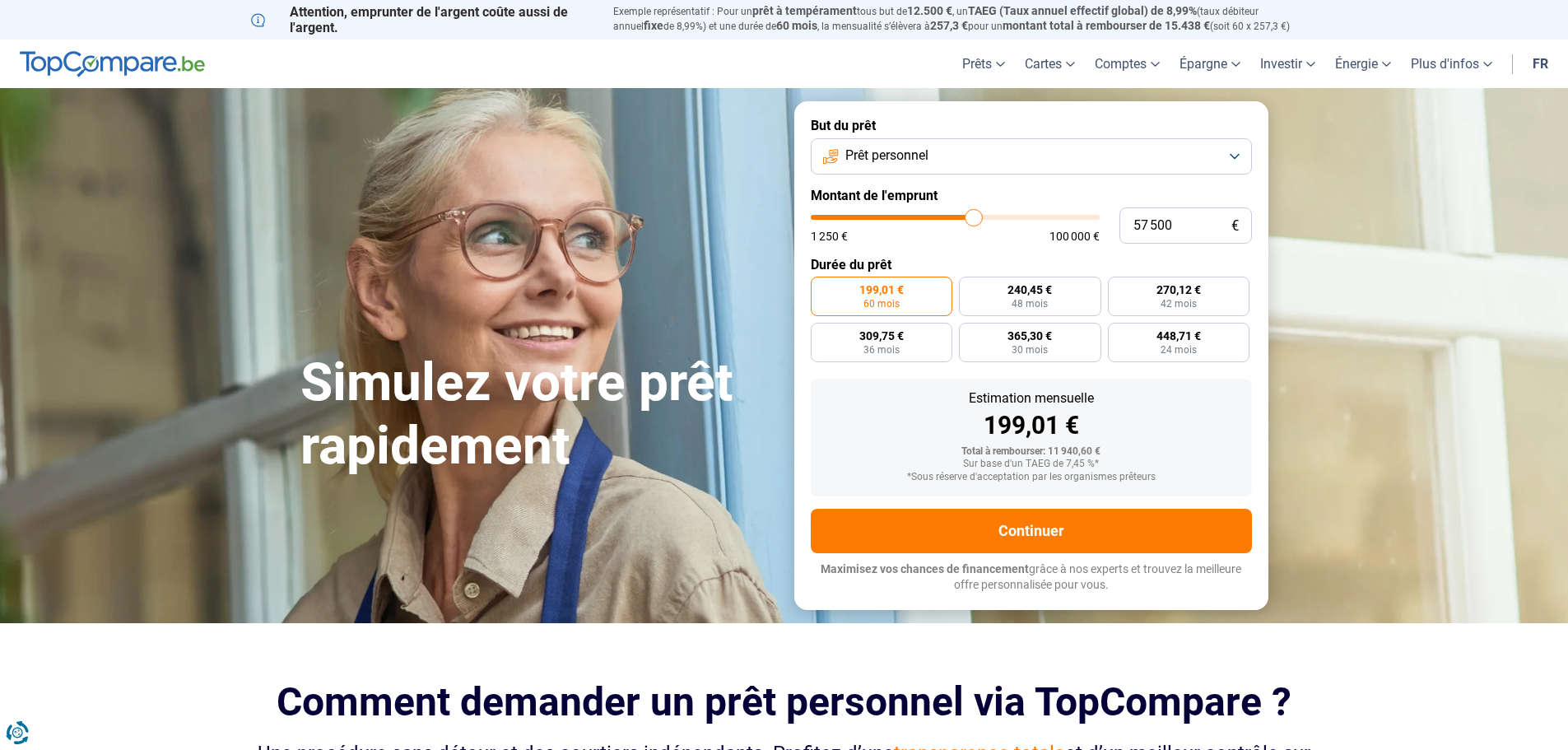
type input "57750"
type input "58 000"
type input "58000"
type input "58 500"
type input "58500"
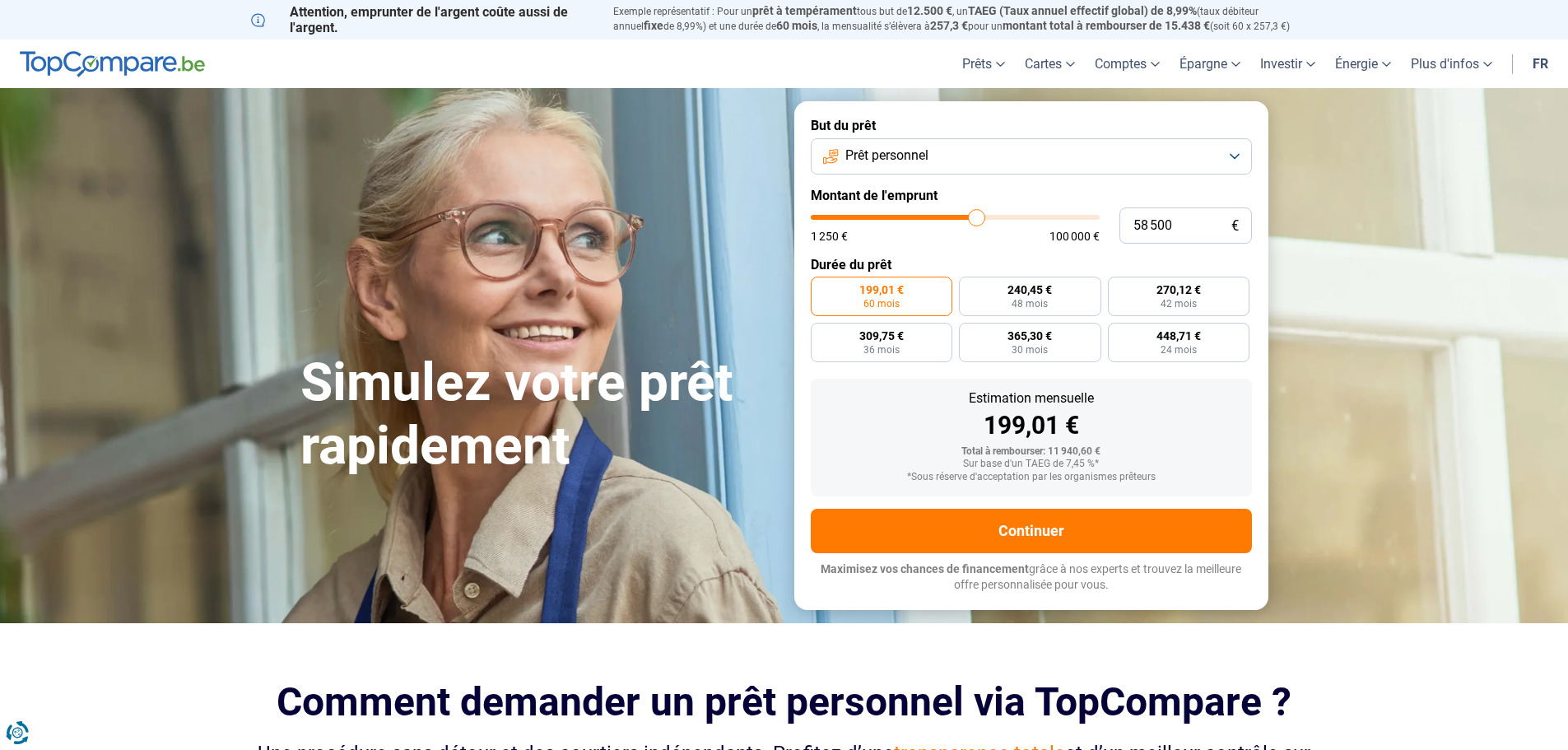
type input "58 750"
type input "58750"
type input "59 000"
type input "59000"
type input "59 250"
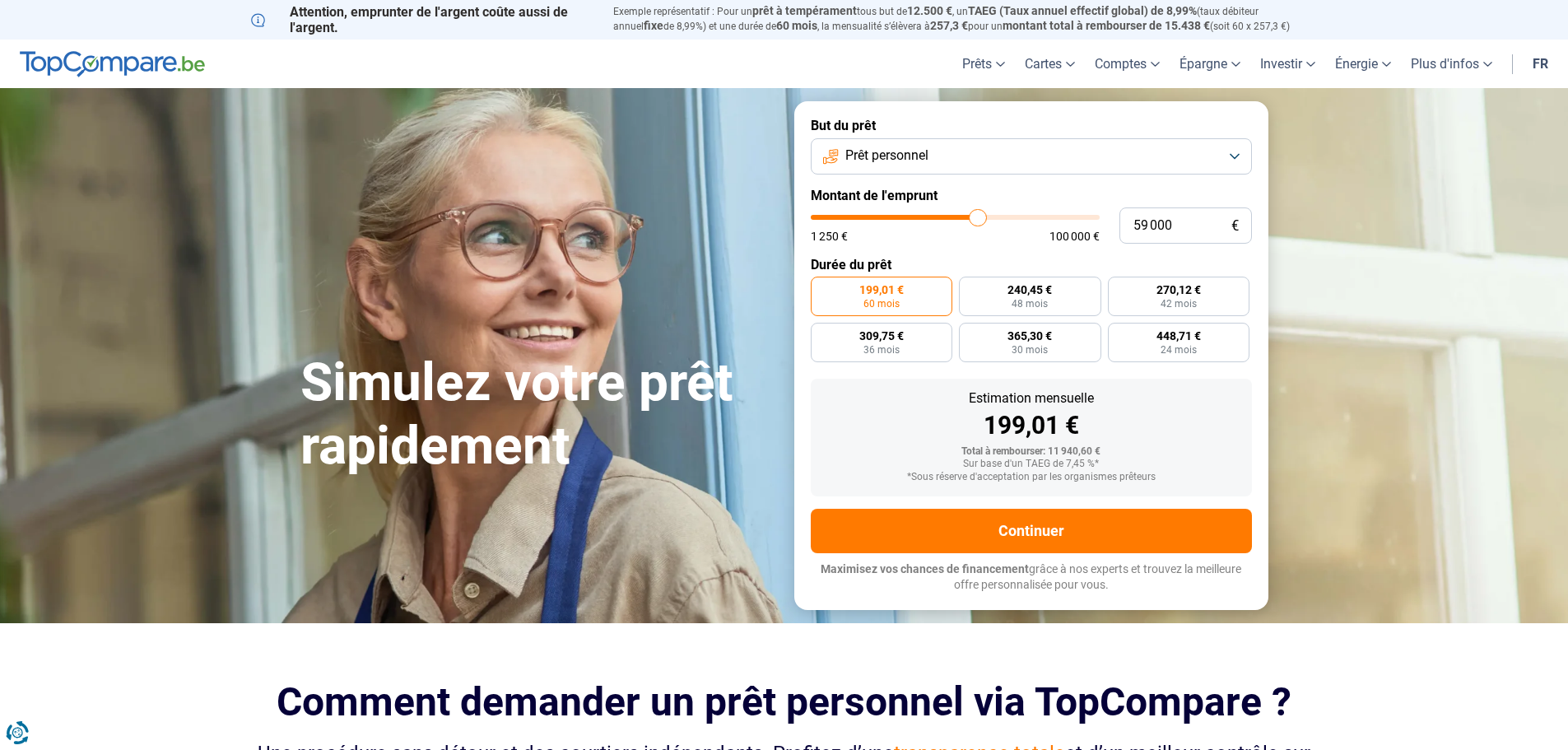
type input "59250"
type input "59 500"
type input "59500"
type input "60 000"
drag, startPoint x: 845, startPoint y: 222, endPoint x: 980, endPoint y: 224, distance: 135.0
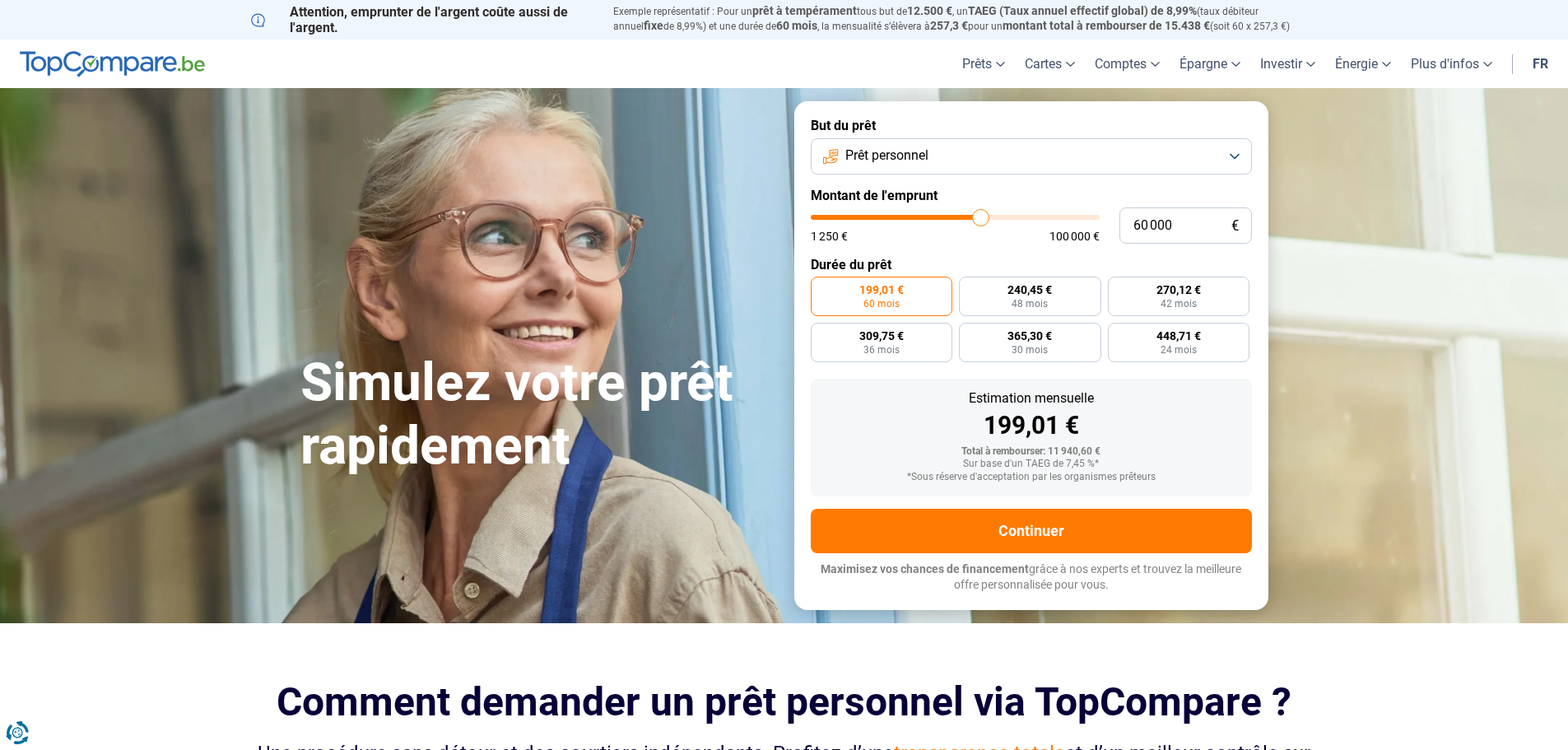
type input "60000"
click at [980, 220] on input "range" at bounding box center [955, 217] width 289 height 5
radio input "false"
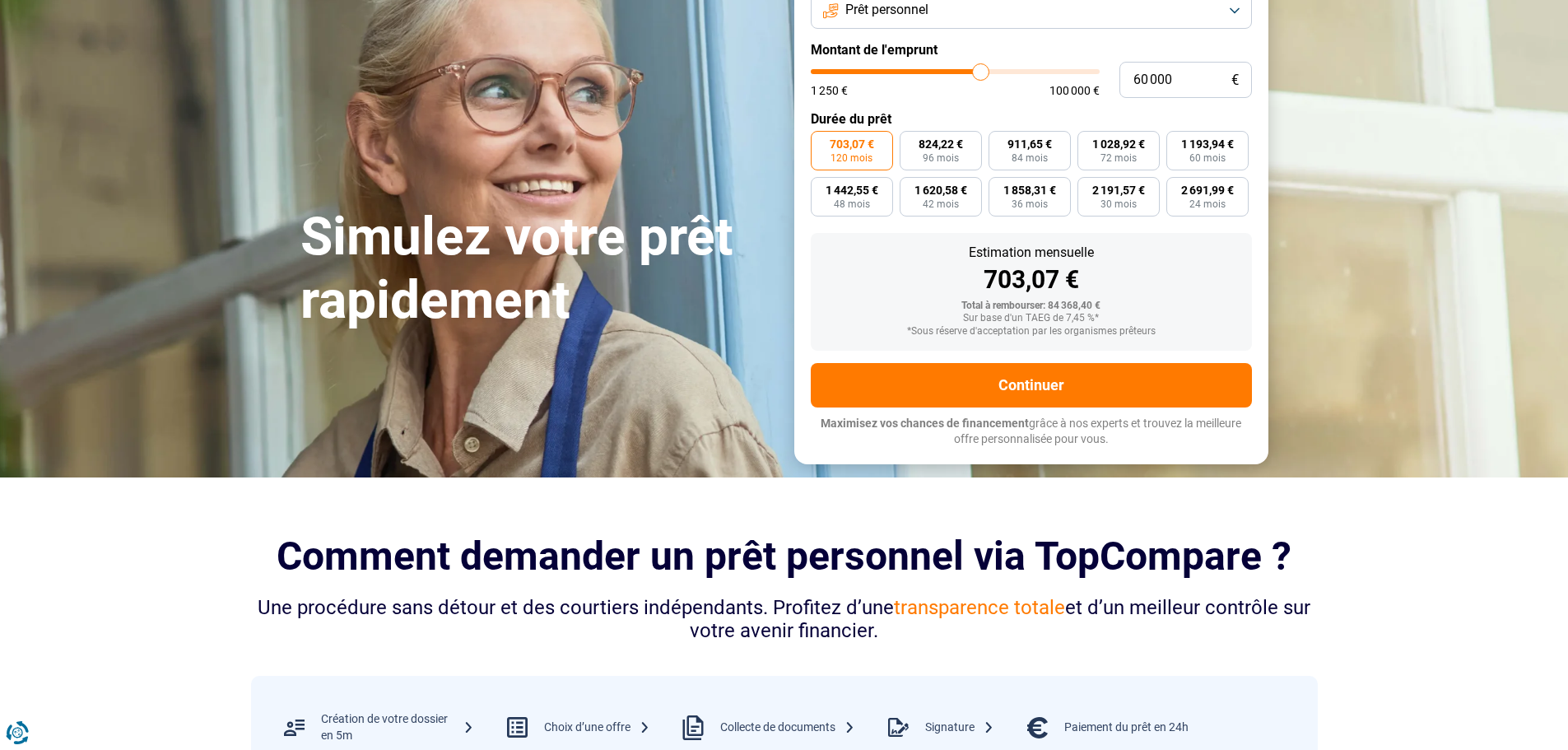
scroll to position [82, 0]
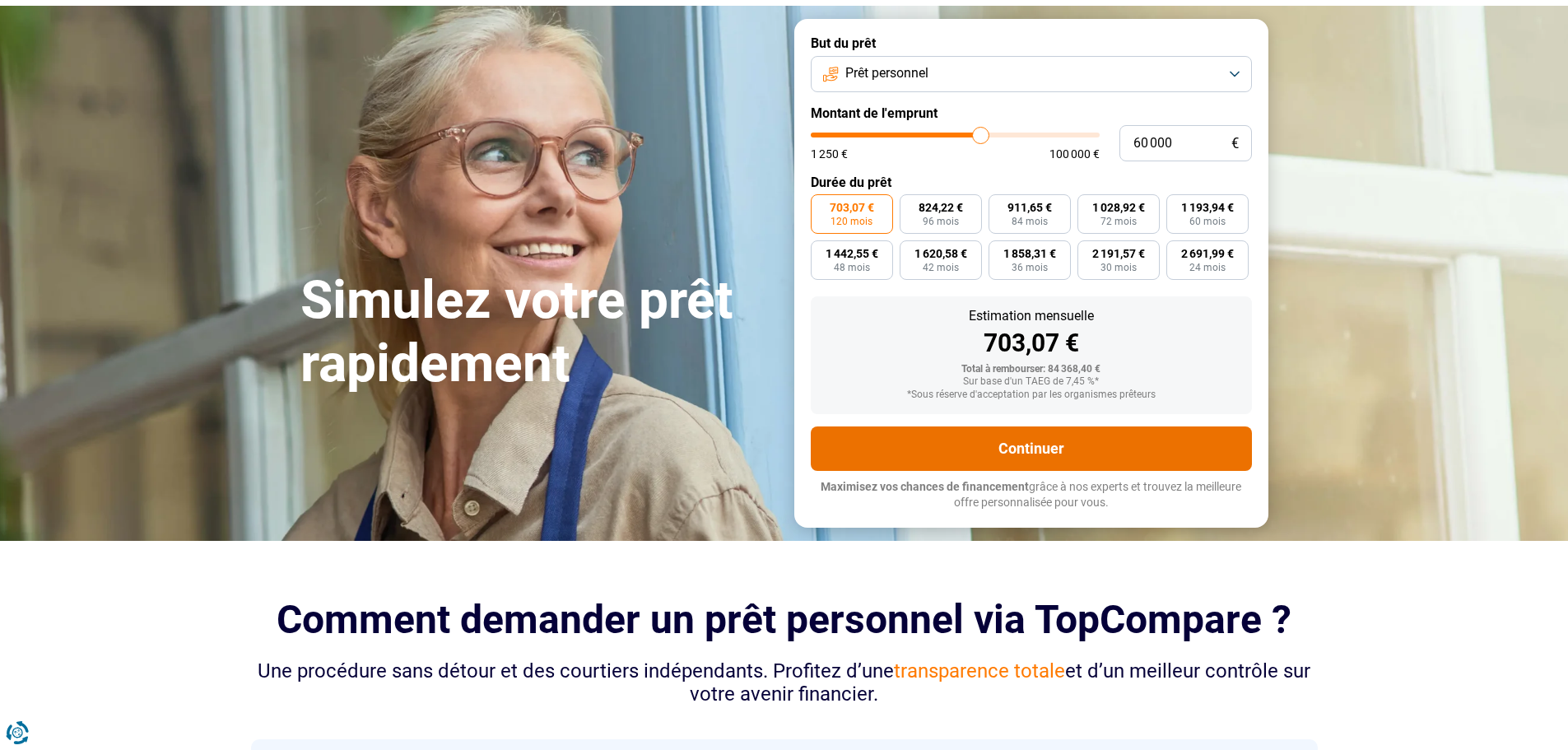
click at [1054, 444] on button "Continuer" at bounding box center [1031, 449] width 441 height 44
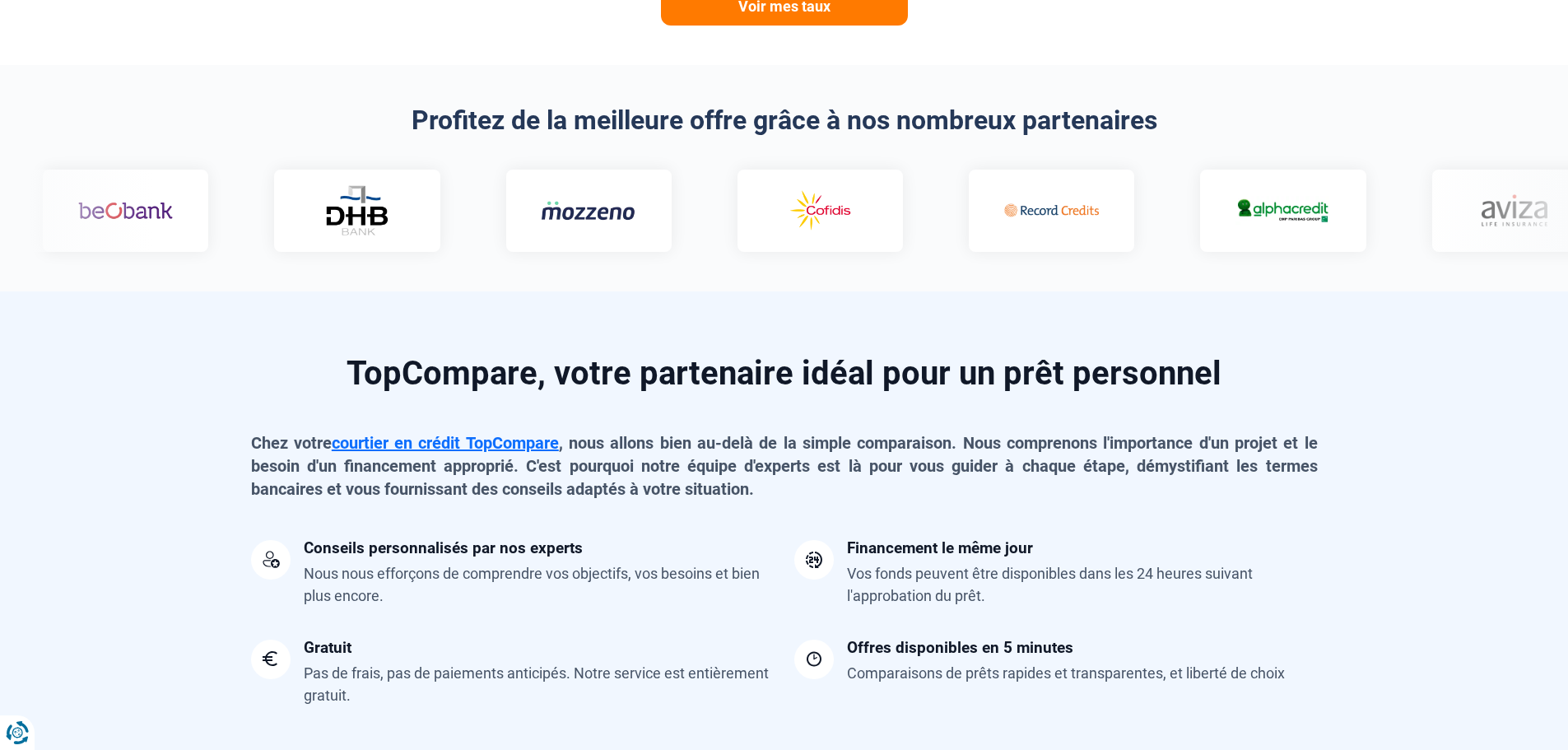
scroll to position [1069, 0]
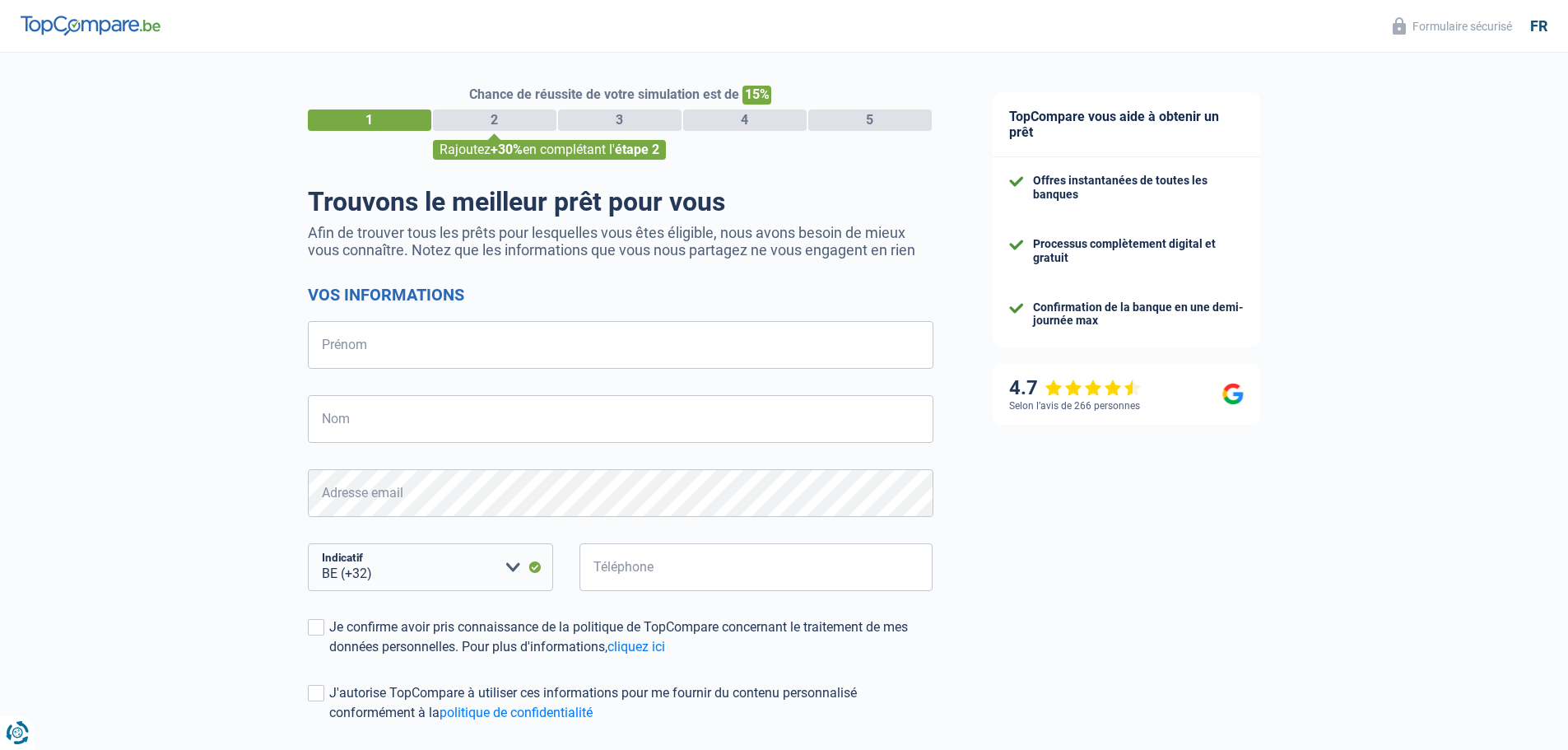
select select "32"
